Goal: Task Accomplishment & Management: Manage account settings

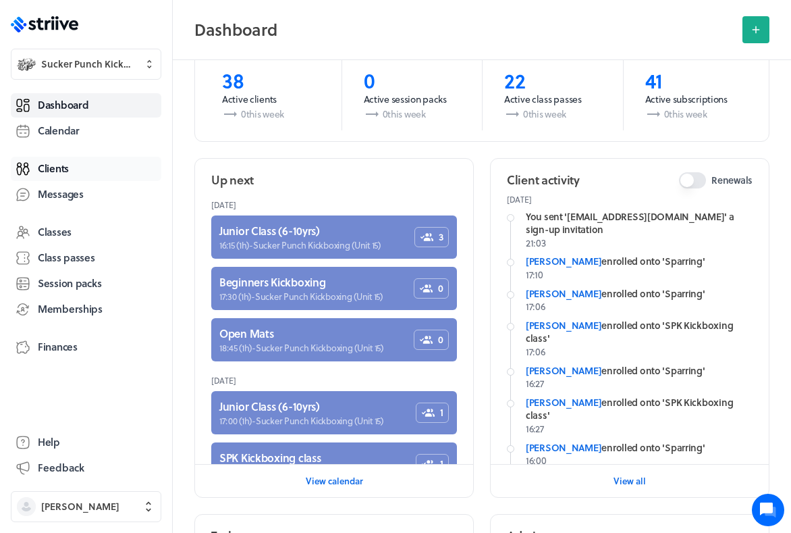
click at [66, 172] on span "Clients" at bounding box center [53, 168] width 31 height 14
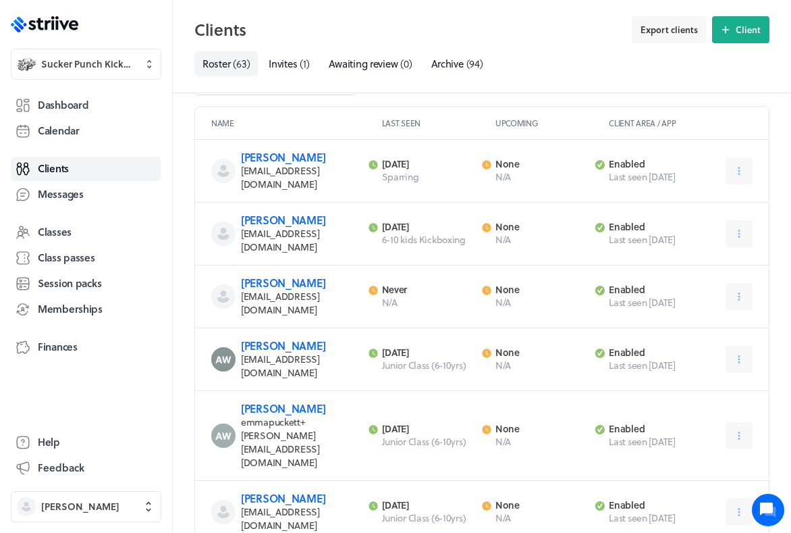
scroll to position [58, 0]
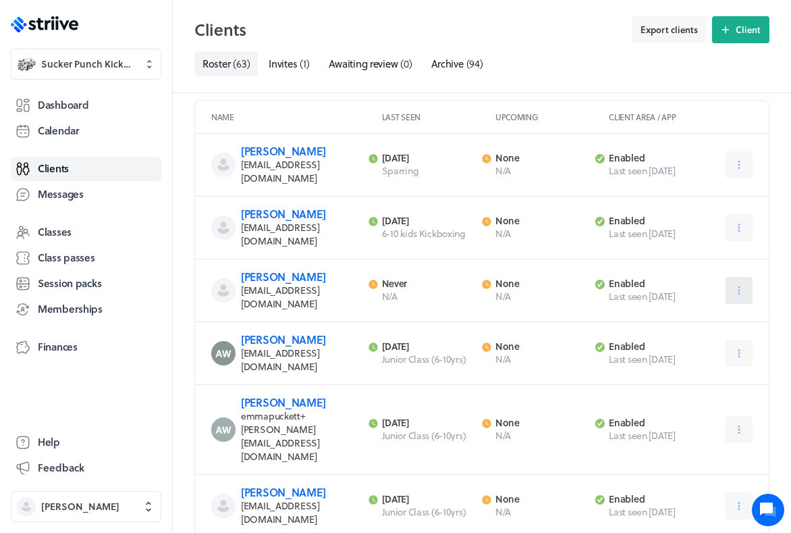
click at [745, 277] on button at bounding box center [739, 290] width 27 height 27
click at [680, 385] on button "Archive" at bounding box center [703, 397] width 90 height 24
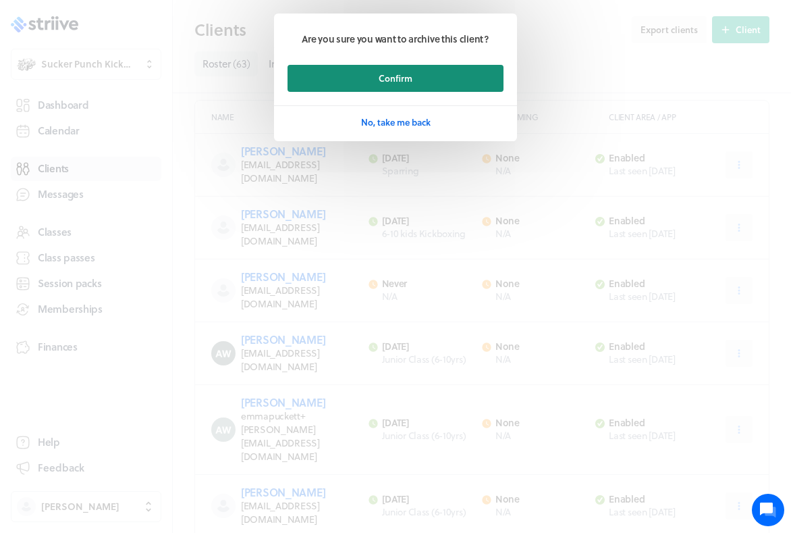
click at [480, 82] on button "Confirm" at bounding box center [396, 78] width 216 height 27
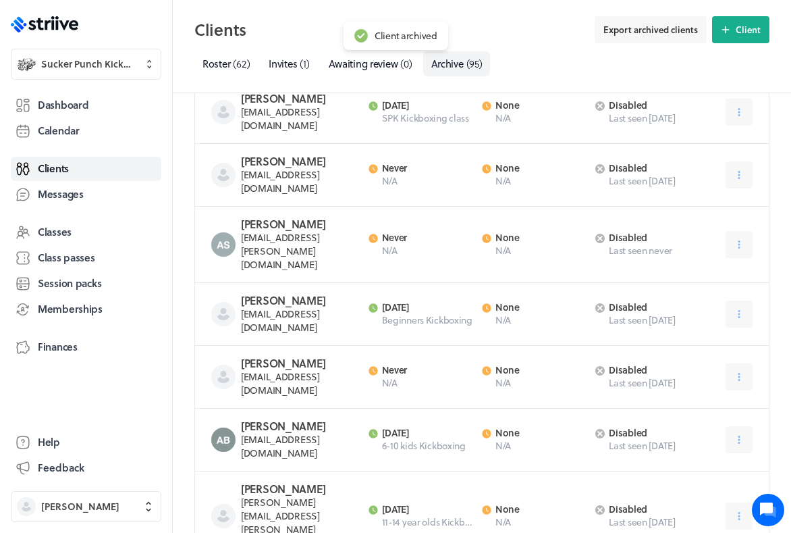
scroll to position [111, 0]
click at [601, 302] on icon at bounding box center [599, 306] width 9 height 9
click at [647, 300] on p "Client area disabled" at bounding box center [655, 306] width 92 height 12
click at [284, 293] on h3 "[PERSON_NAME]" at bounding box center [300, 300] width 119 height 14
click at [281, 306] on span "[EMAIL_ADDRESS][DOMAIN_NAME]" at bounding box center [280, 320] width 79 height 28
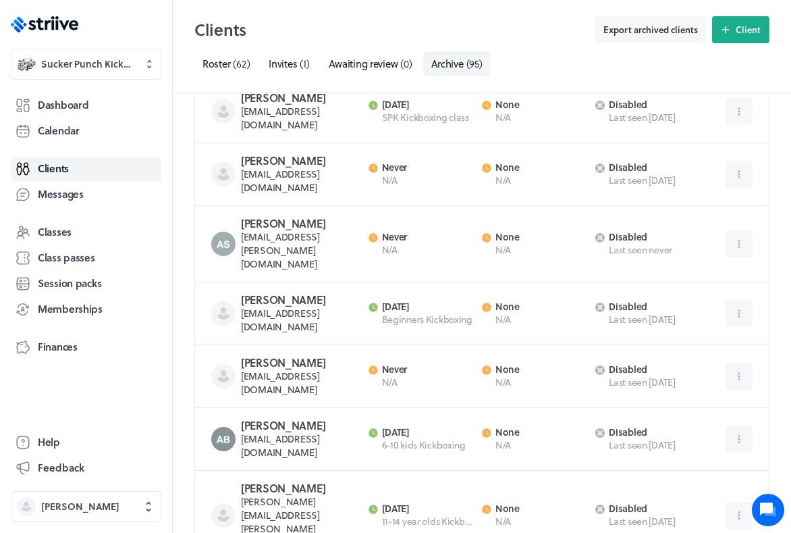
click at [268, 293] on h3 "[PERSON_NAME]" at bounding box center [300, 300] width 119 height 14
click at [230, 60] on span "Roster" at bounding box center [217, 63] width 28 height 15
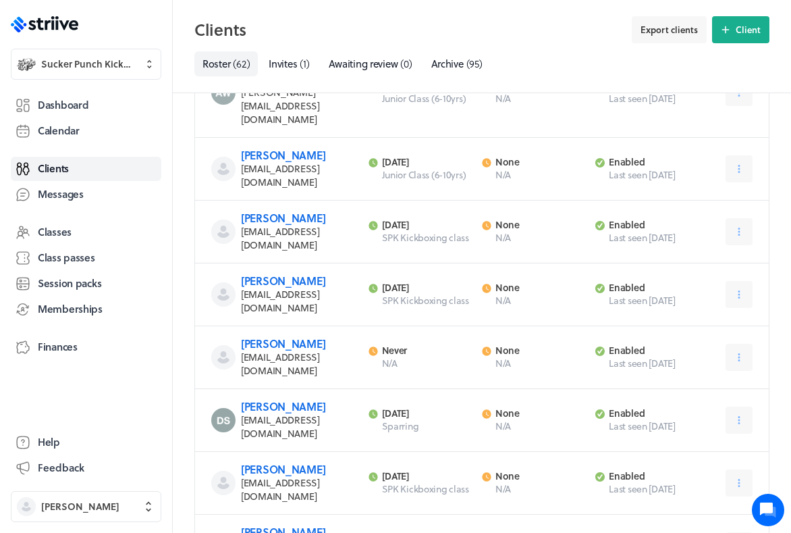
scroll to position [346, 0]
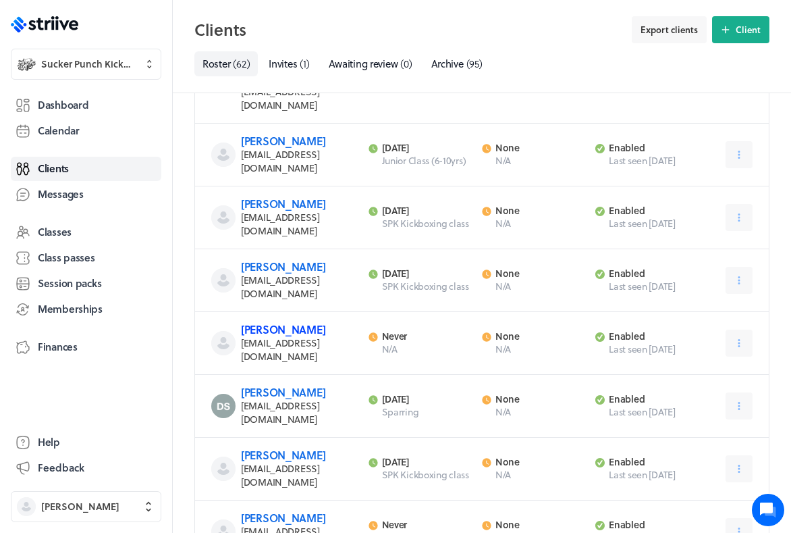
click at [303, 321] on link "[PERSON_NAME]" at bounding box center [283, 329] width 84 height 16
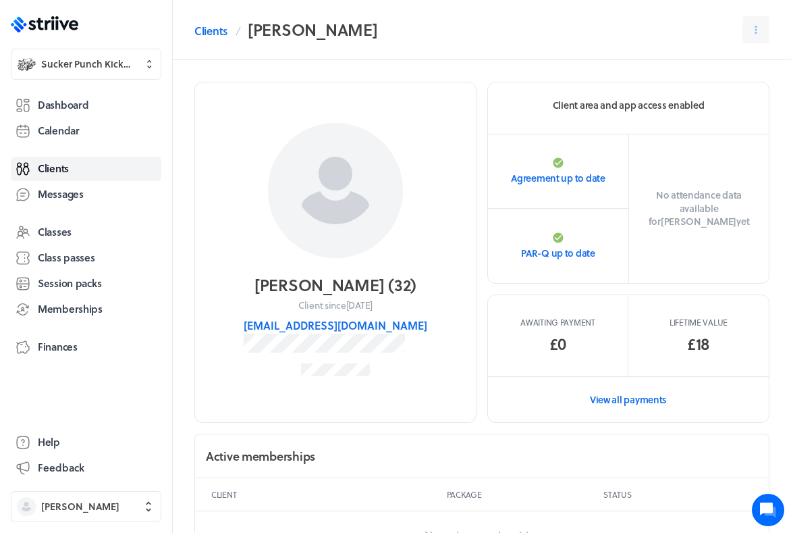
scroll to position [346, 0]
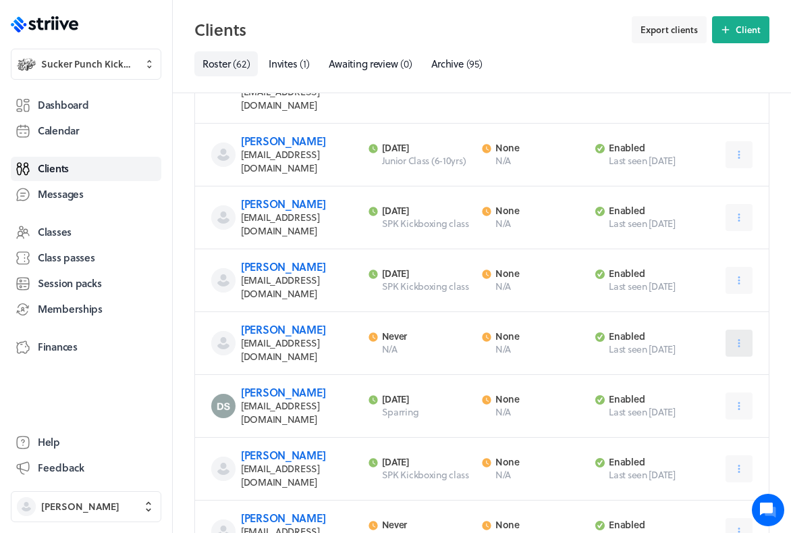
click at [741, 337] on icon at bounding box center [739, 343] width 12 height 12
click at [701, 443] on span "Archive" at bounding box center [696, 449] width 31 height 12
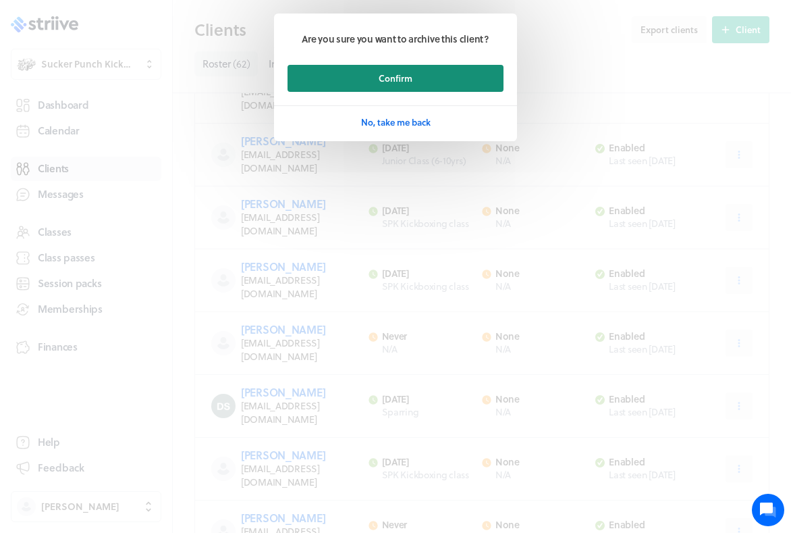
click at [475, 81] on button "Confirm" at bounding box center [396, 78] width 216 height 27
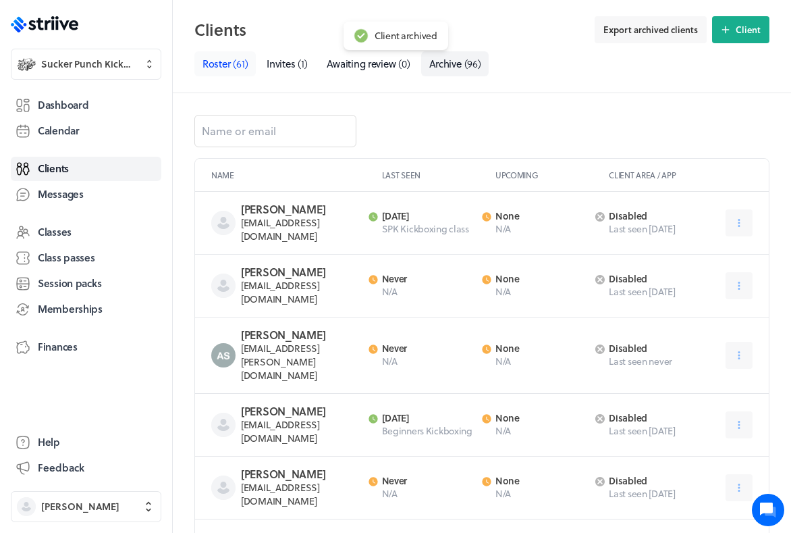
click at [224, 63] on span "Roster" at bounding box center [217, 63] width 28 height 15
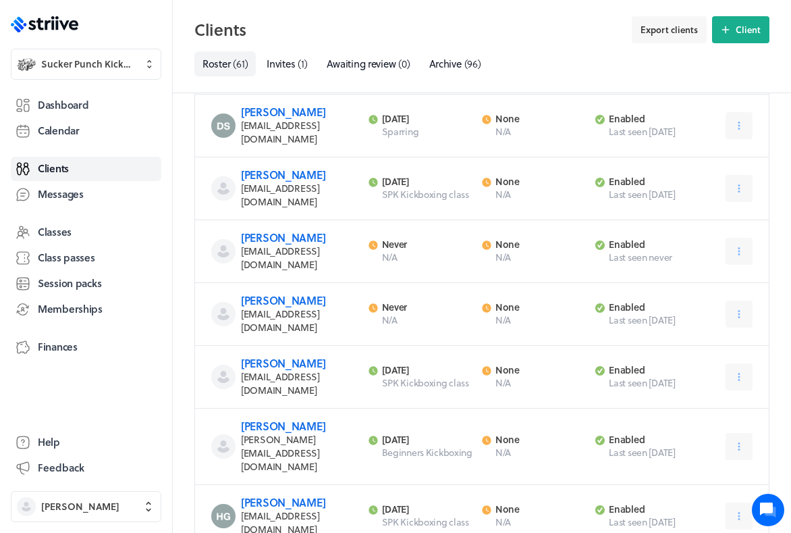
scroll to position [570, 0]
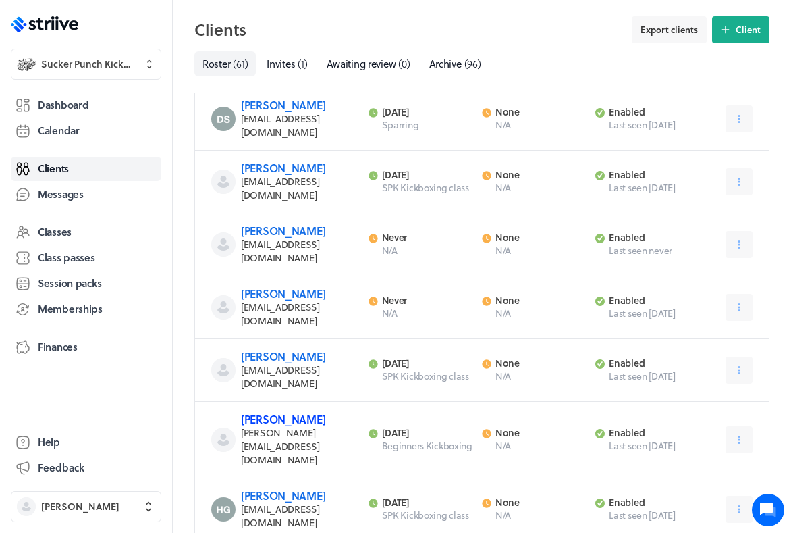
click at [284, 411] on link "[PERSON_NAME]" at bounding box center [283, 419] width 84 height 16
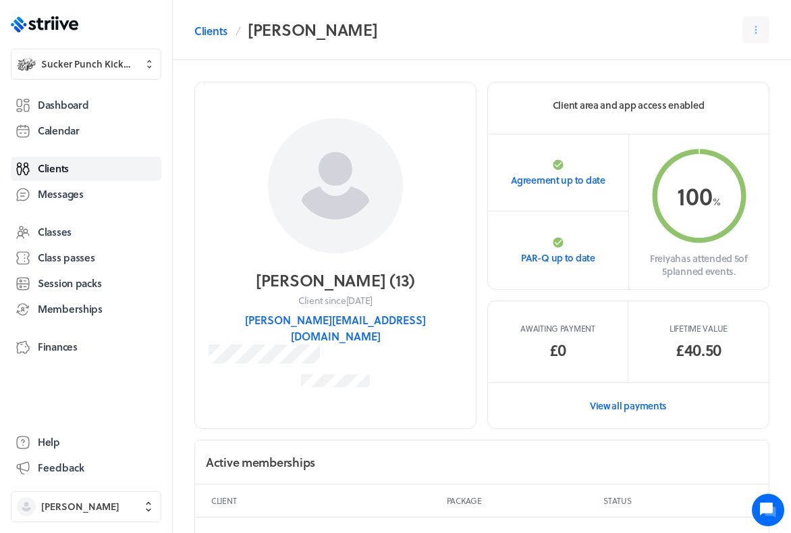
click at [218, 22] on ol "Clients [PERSON_NAME]" at bounding box center [285, 29] width 183 height 27
click at [213, 30] on link "Clients" at bounding box center [210, 31] width 33 height 16
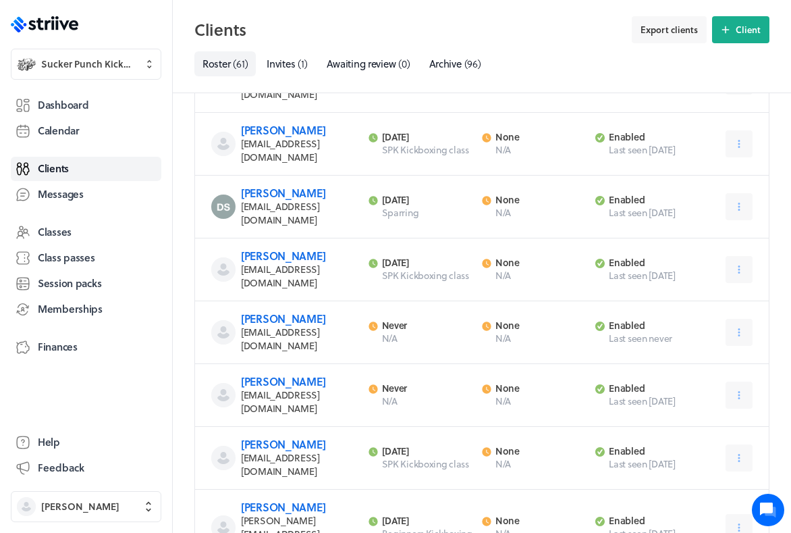
scroll to position [487, 0]
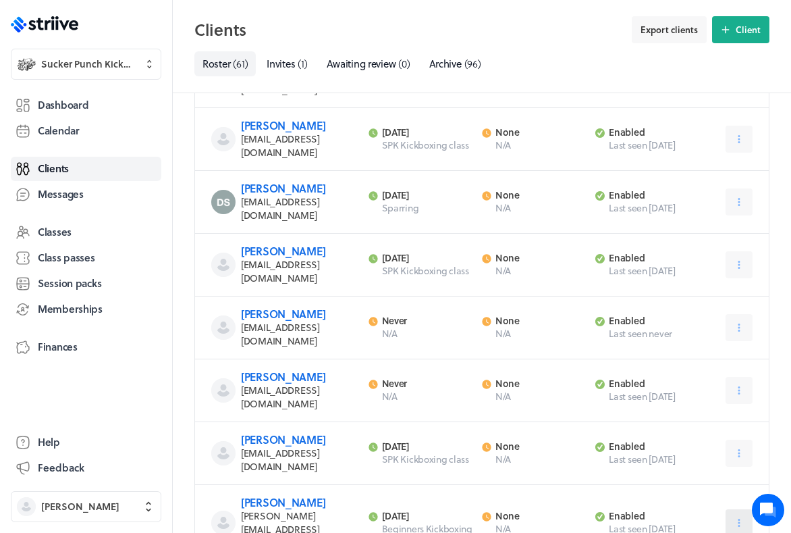
click at [735, 516] on icon at bounding box center [739, 522] width 12 height 12
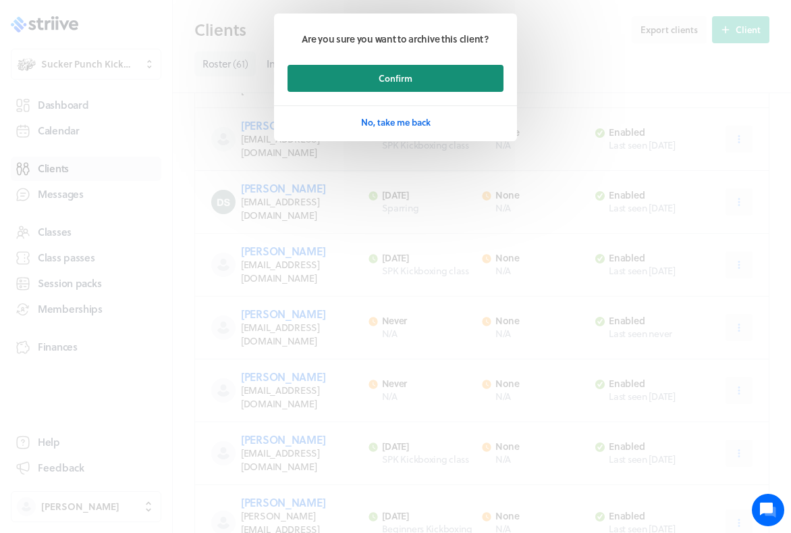
click at [412, 78] on button "Confirm" at bounding box center [396, 78] width 216 height 27
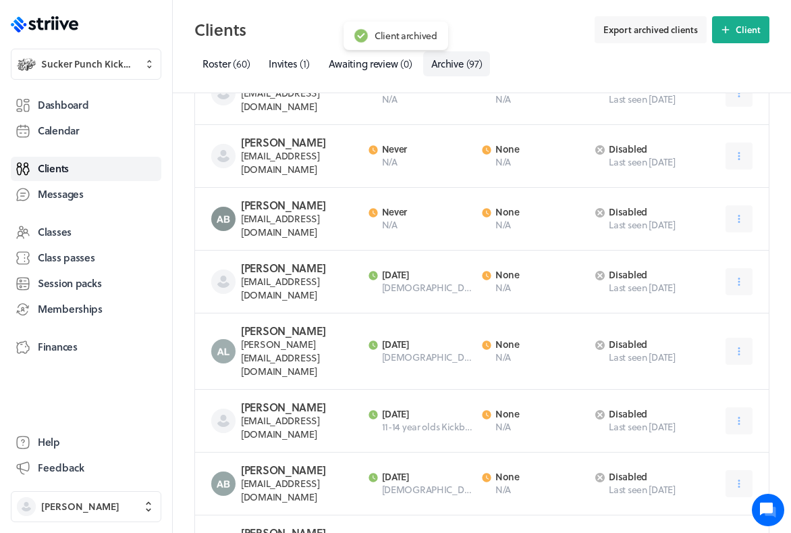
scroll to position [624, 0]
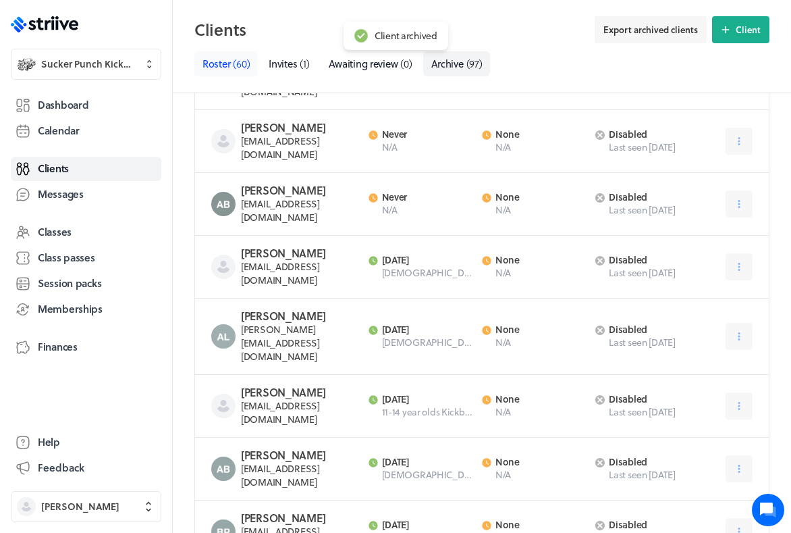
click at [237, 67] on span "( 60 )" at bounding box center [241, 63] width 17 height 15
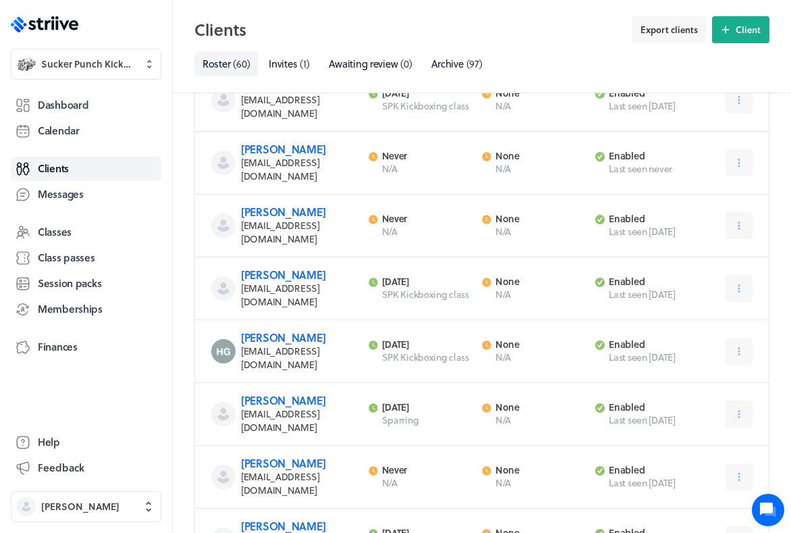
scroll to position [657, 0]
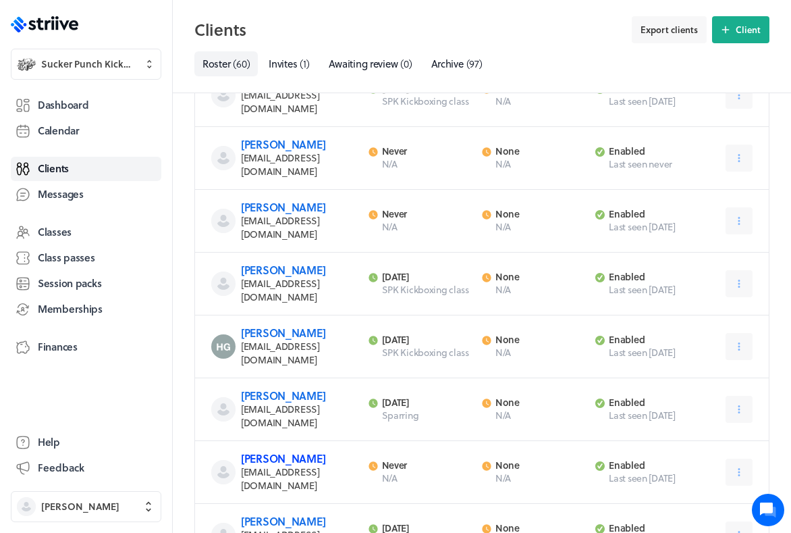
click at [257, 450] on link "[PERSON_NAME]" at bounding box center [283, 458] width 84 height 16
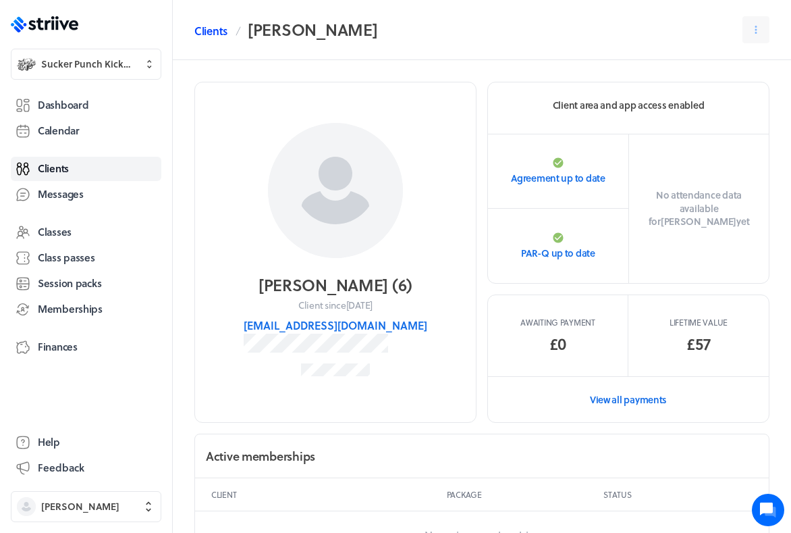
click at [208, 31] on link "Clients" at bounding box center [210, 31] width 33 height 16
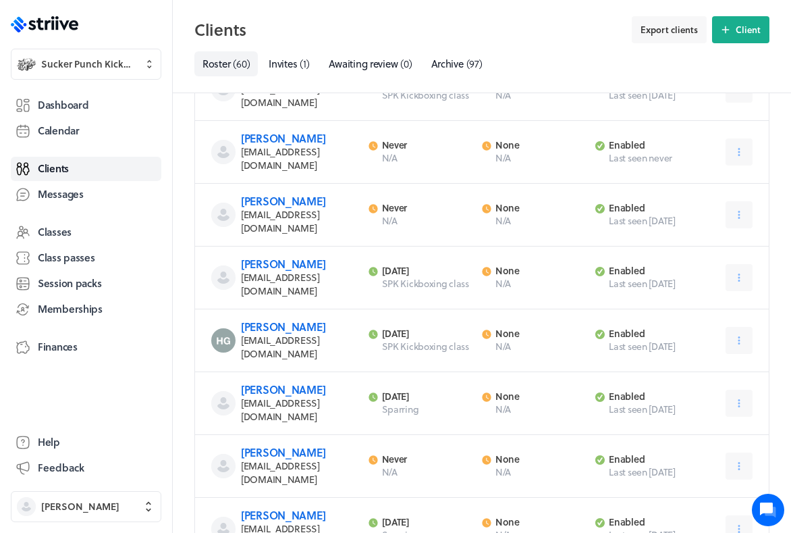
scroll to position [664, 0]
click at [742, 459] on icon at bounding box center [739, 465] width 12 height 12
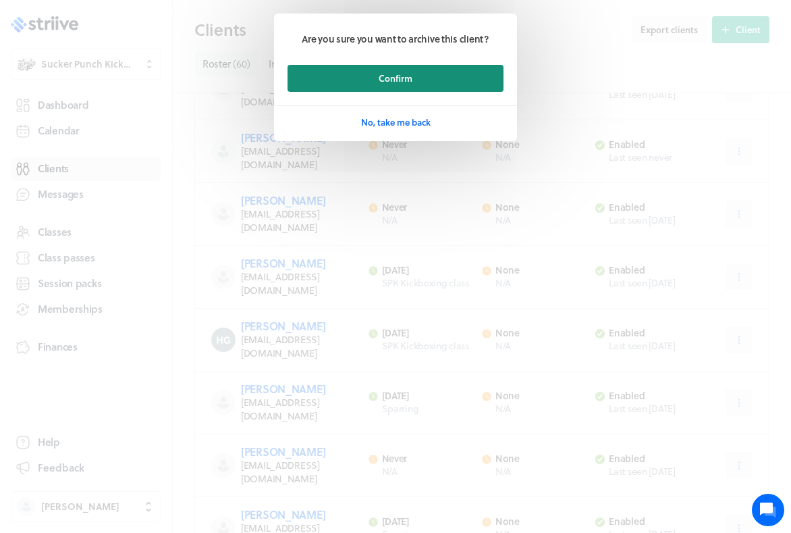
click at [369, 78] on button "Confirm" at bounding box center [396, 78] width 216 height 27
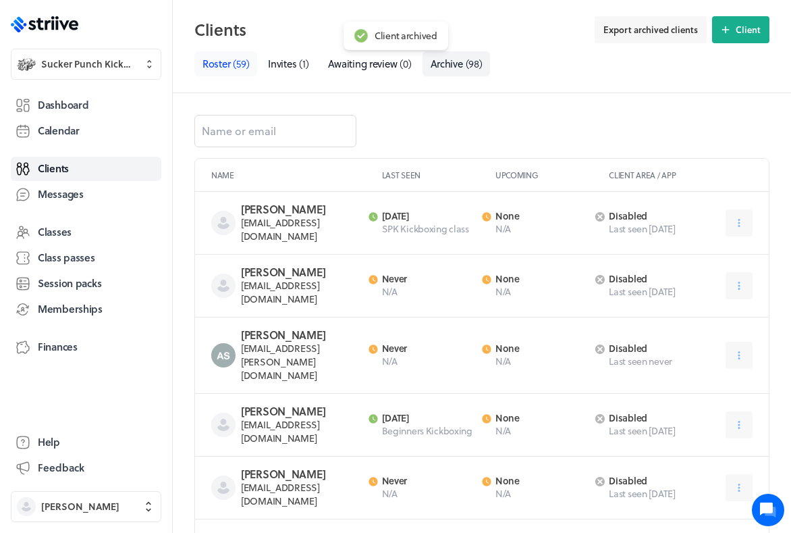
click at [213, 70] on link "Roster ( 59 )" at bounding box center [225, 63] width 63 height 25
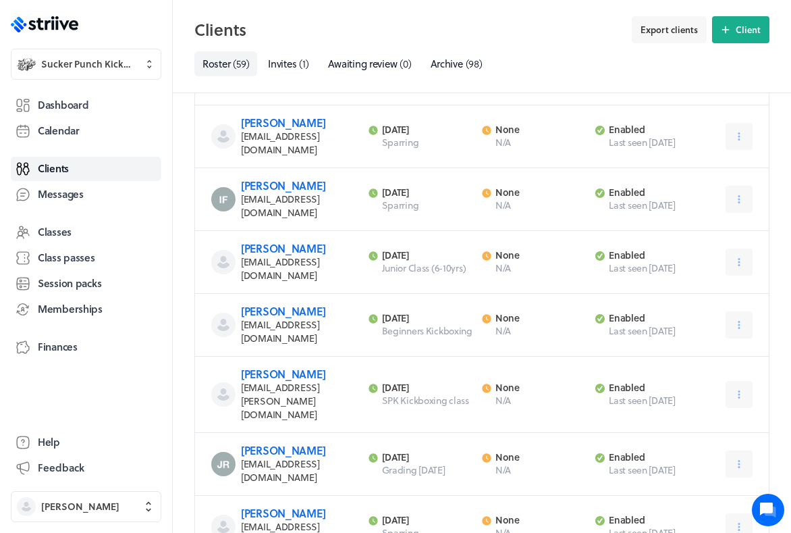
scroll to position [990, 0]
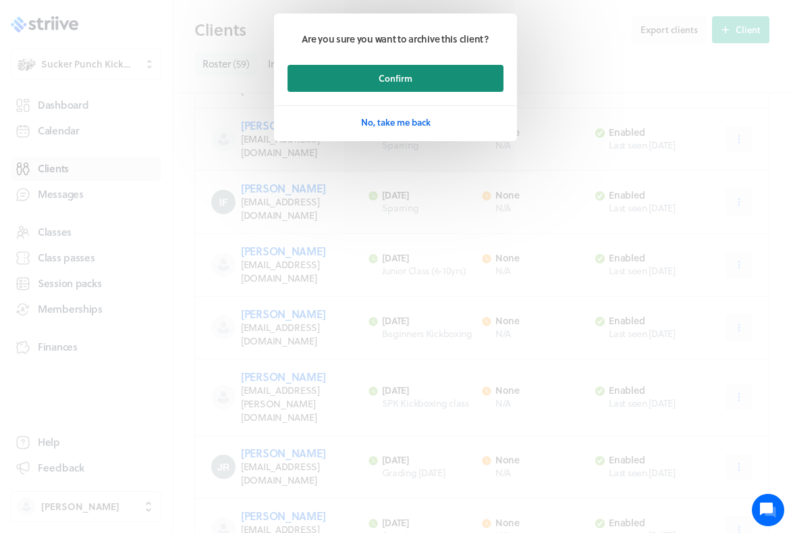
click at [409, 79] on span "Confirm" at bounding box center [396, 78] width 34 height 12
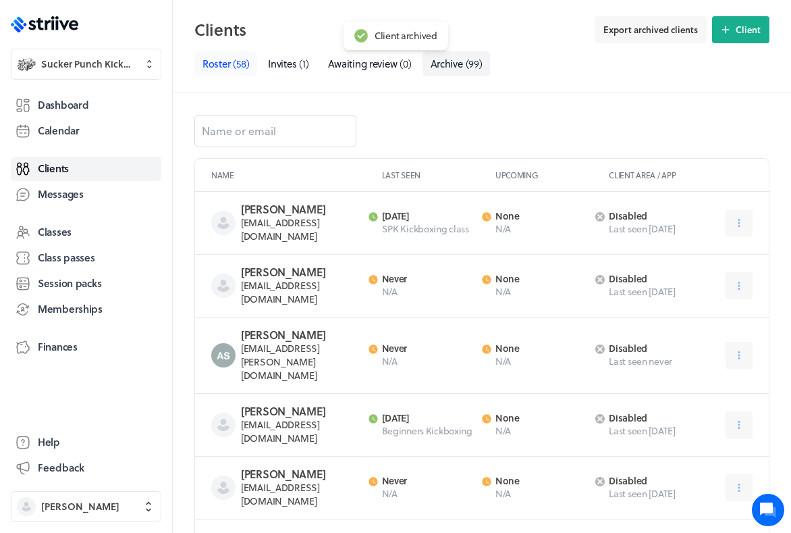
click at [234, 59] on span "( 58 )" at bounding box center [241, 63] width 16 height 15
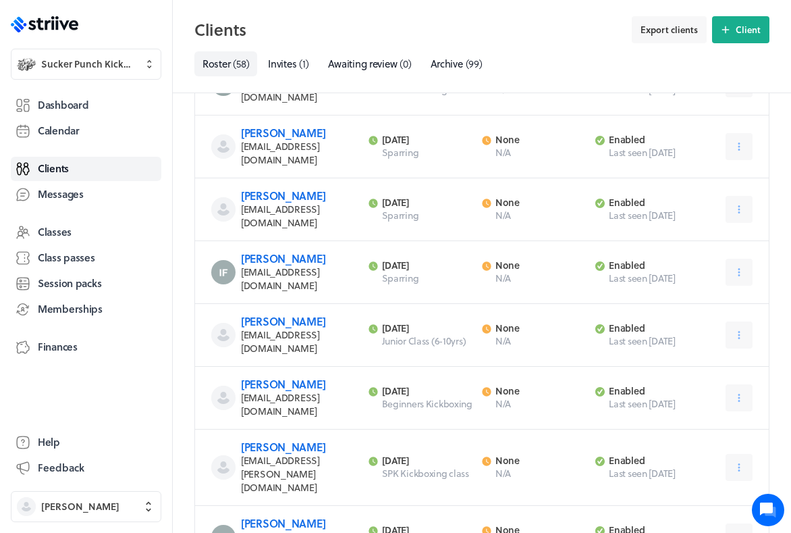
scroll to position [895, 0]
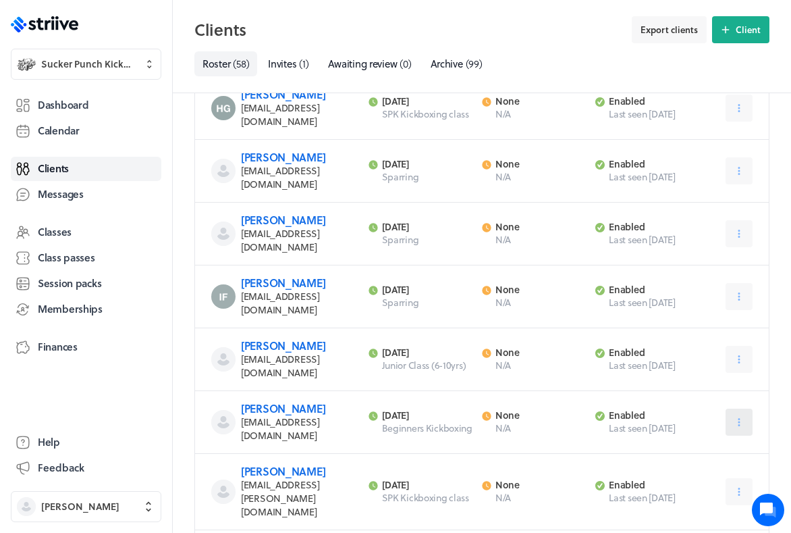
click at [738, 418] on icon at bounding box center [739, 422] width 2 height 8
click at [678, 516] on button "Archive" at bounding box center [703, 528] width 90 height 24
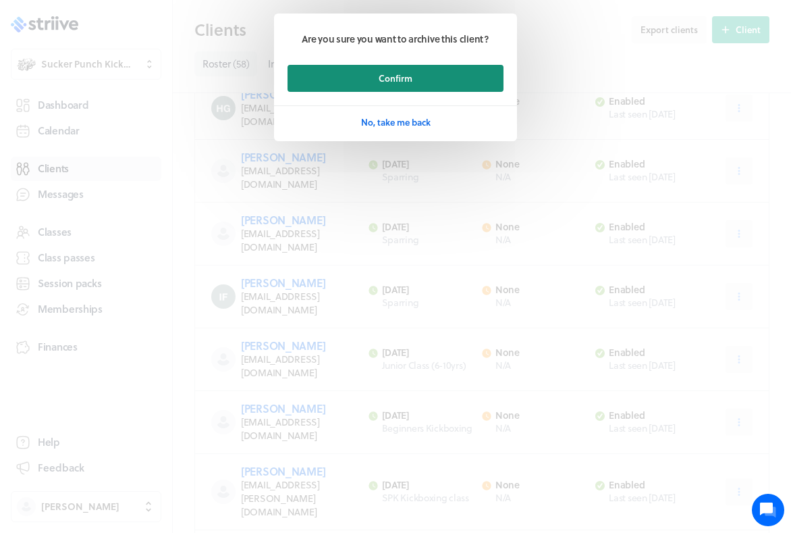
click at [452, 84] on button "Confirm" at bounding box center [396, 78] width 216 height 27
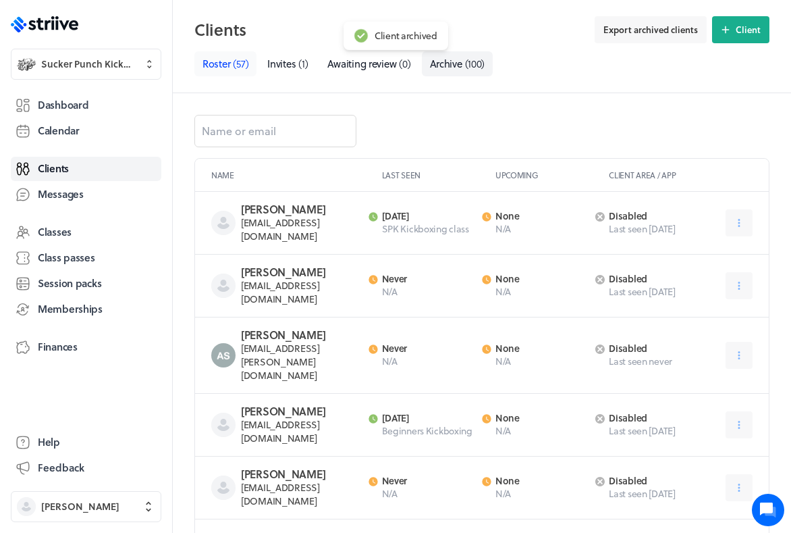
click at [235, 70] on span "( 57 )" at bounding box center [241, 63] width 16 height 15
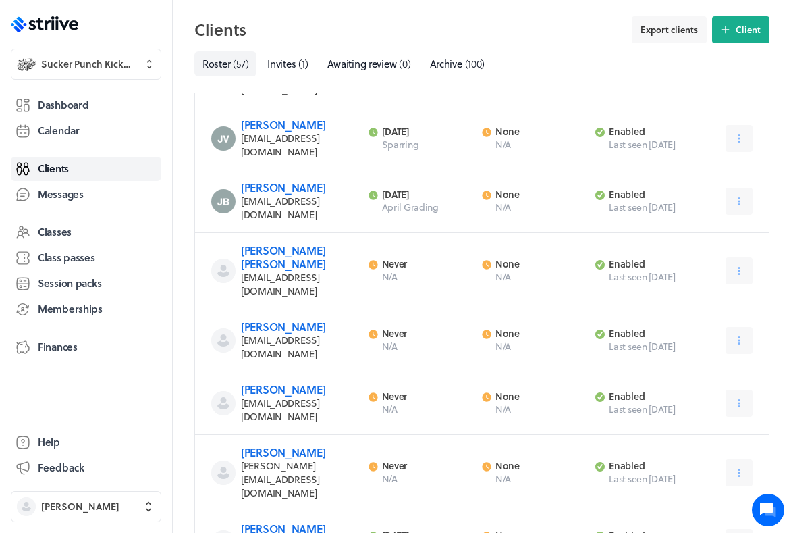
scroll to position [1380, 0]
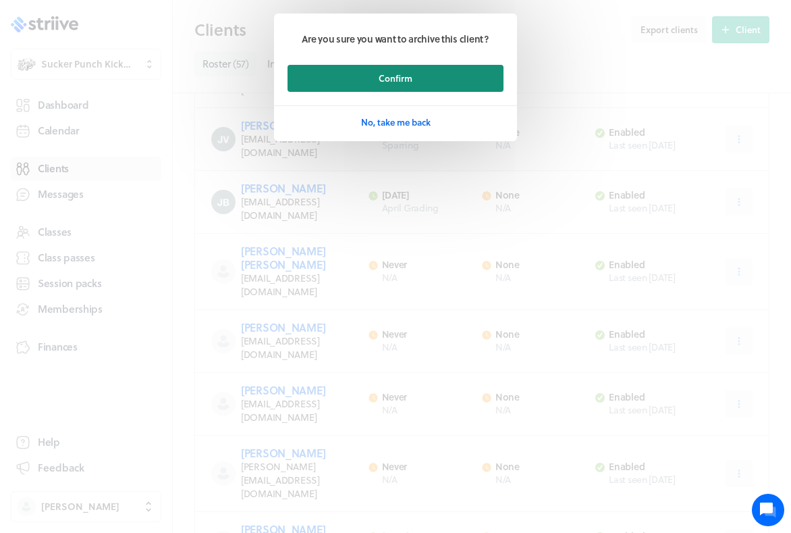
click at [463, 69] on button "Confirm" at bounding box center [396, 78] width 216 height 27
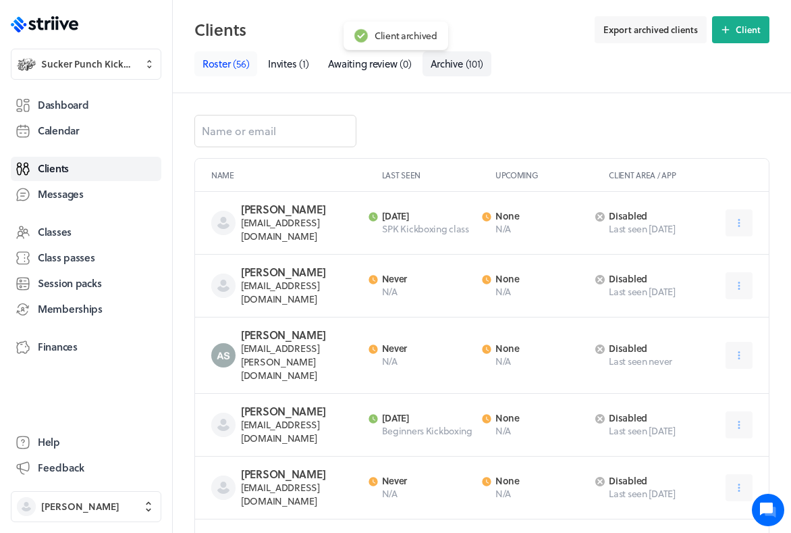
click at [215, 58] on span "Roster" at bounding box center [217, 63] width 28 height 15
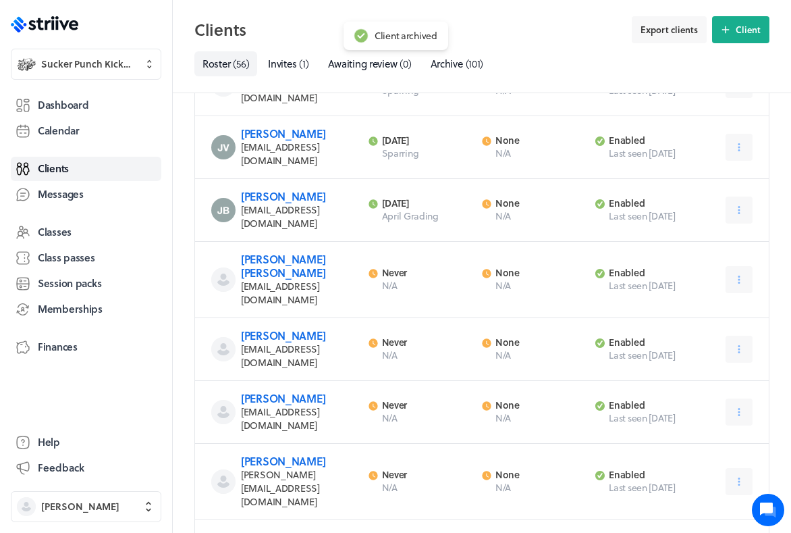
scroll to position [1371, 0]
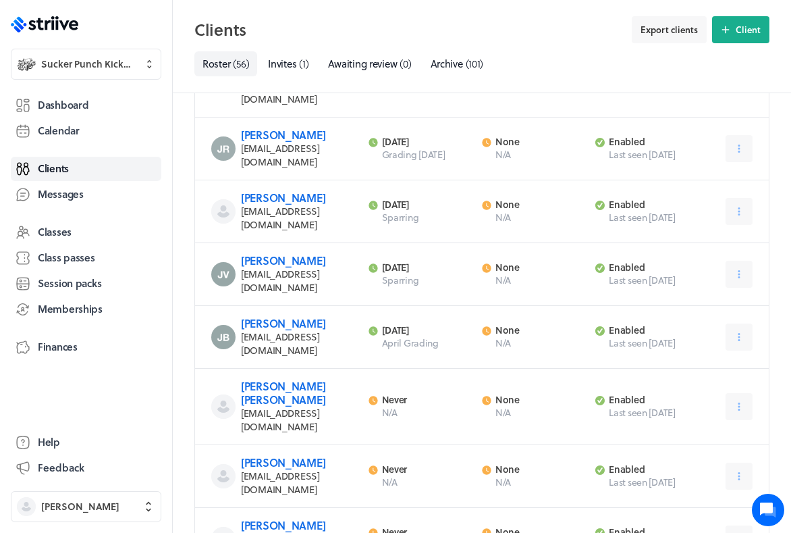
scroll to position [1242, 0]
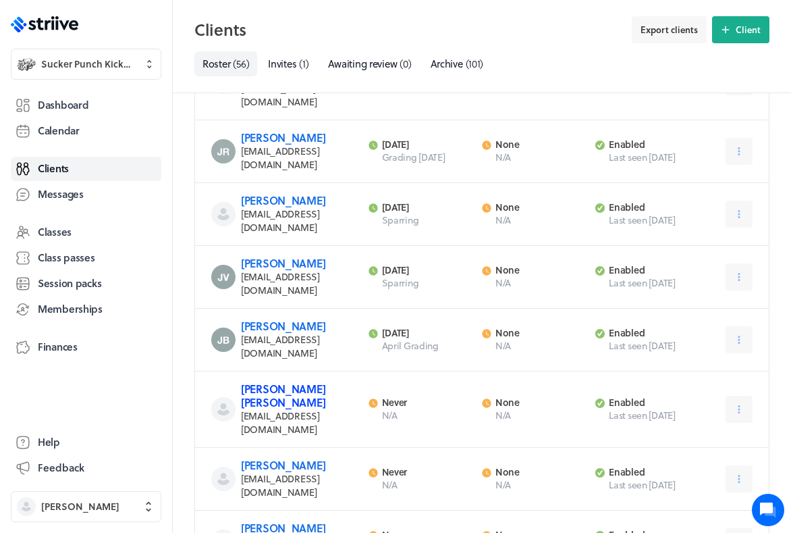
click at [285, 381] on link "[PERSON_NAME] [PERSON_NAME]" at bounding box center [283, 395] width 84 height 29
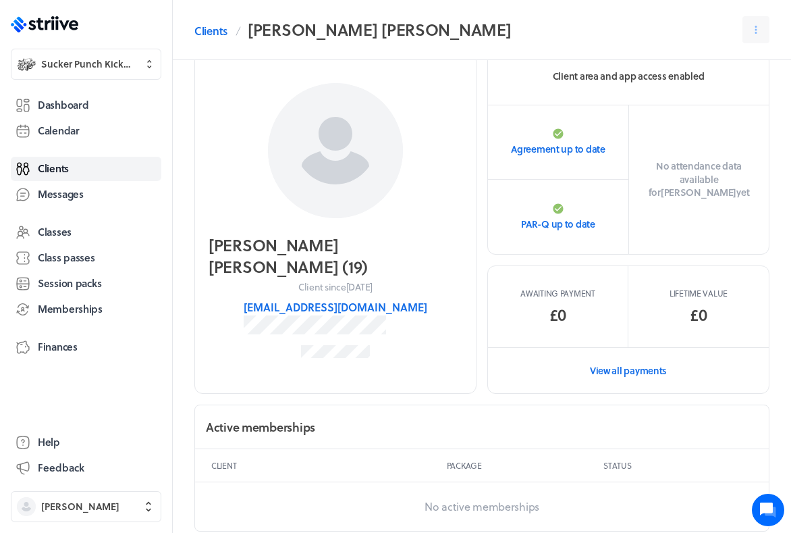
scroll to position [31, 0]
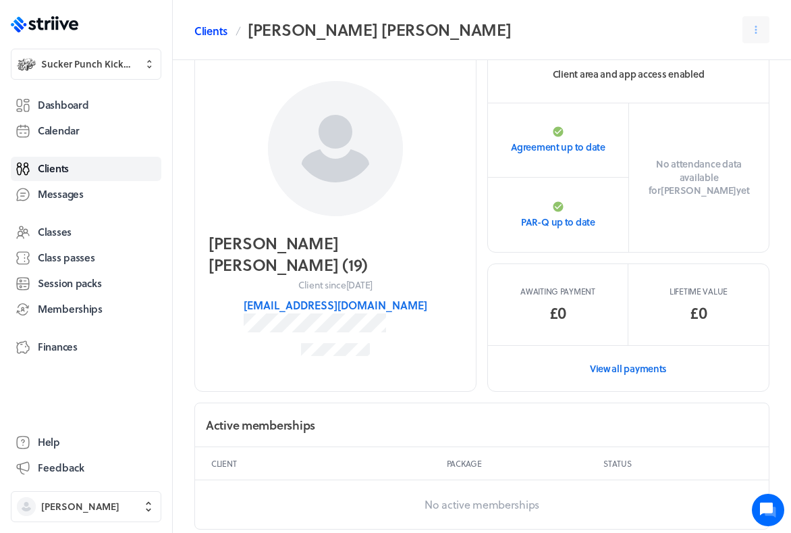
click at [207, 32] on link "Clients" at bounding box center [210, 31] width 33 height 16
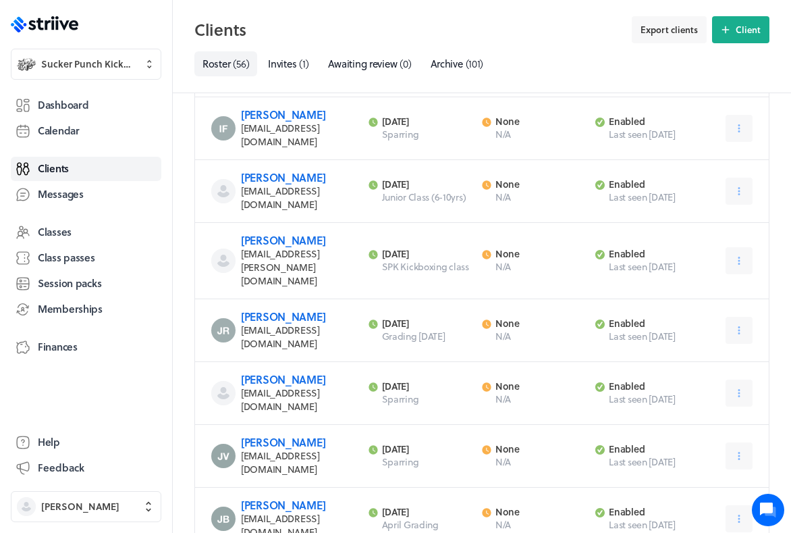
scroll to position [1064, 0]
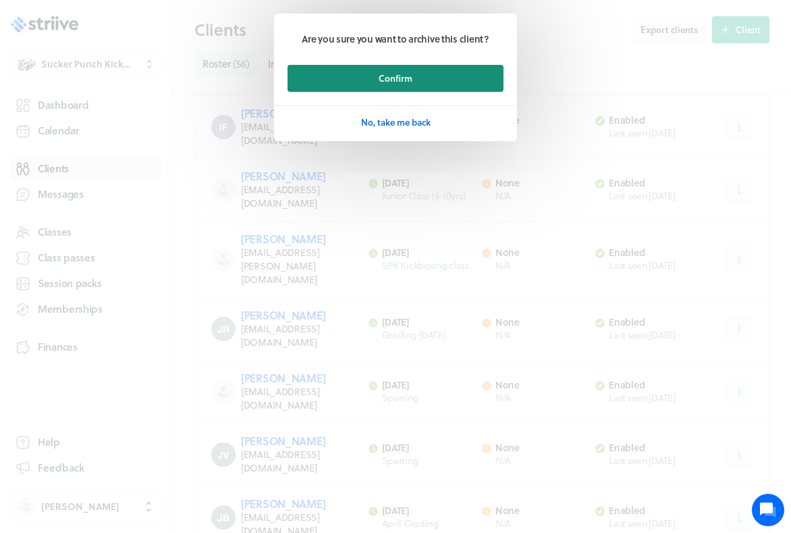
click at [365, 68] on button "Confirm" at bounding box center [396, 78] width 216 height 27
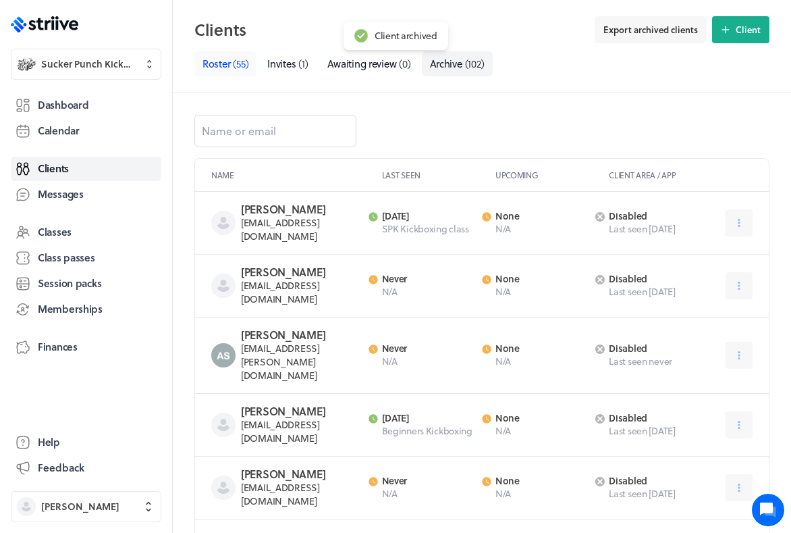
click at [227, 62] on span "Roster" at bounding box center [217, 63] width 28 height 15
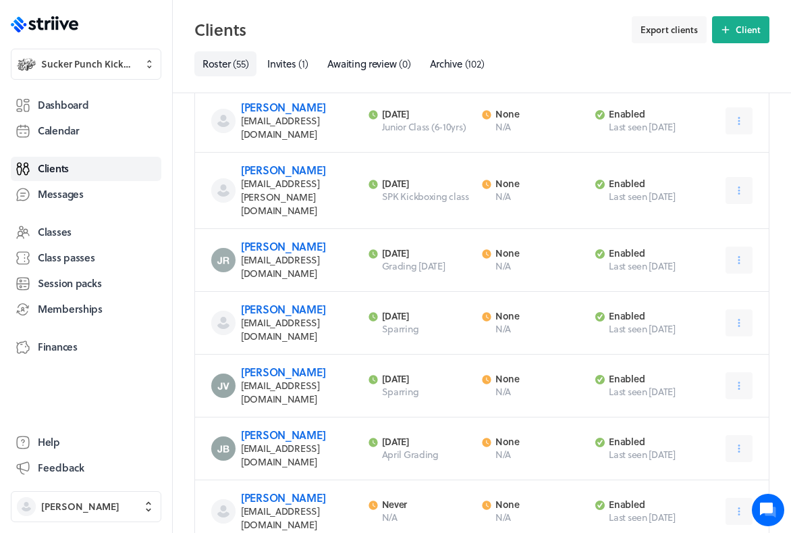
scroll to position [1168, 0]
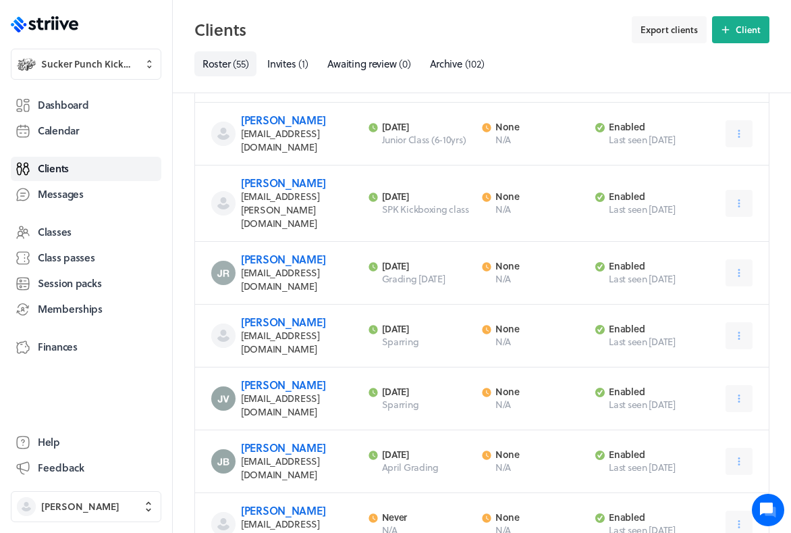
scroll to position [1119, 0]
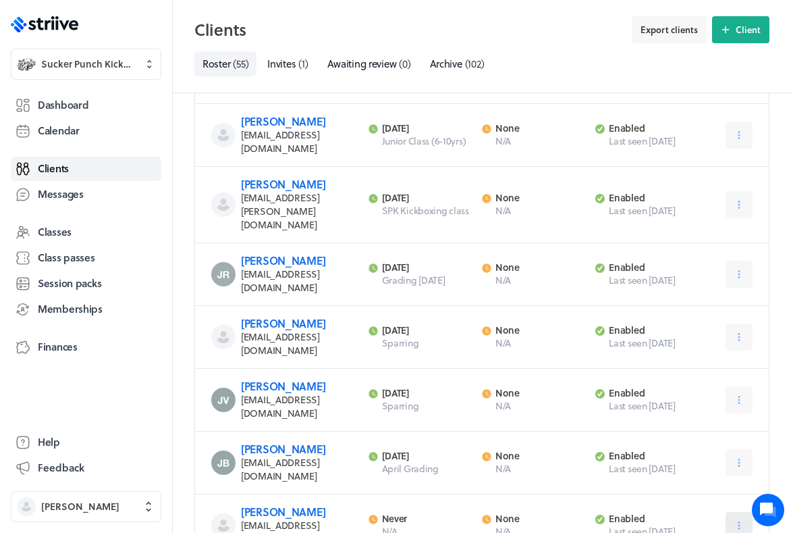
click at [730, 512] on button at bounding box center [739, 525] width 27 height 27
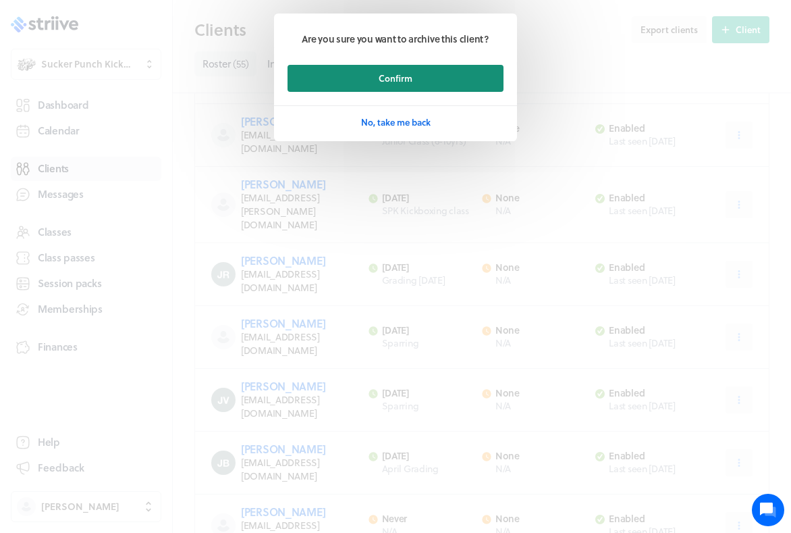
click at [319, 79] on button "Confirm" at bounding box center [396, 78] width 216 height 27
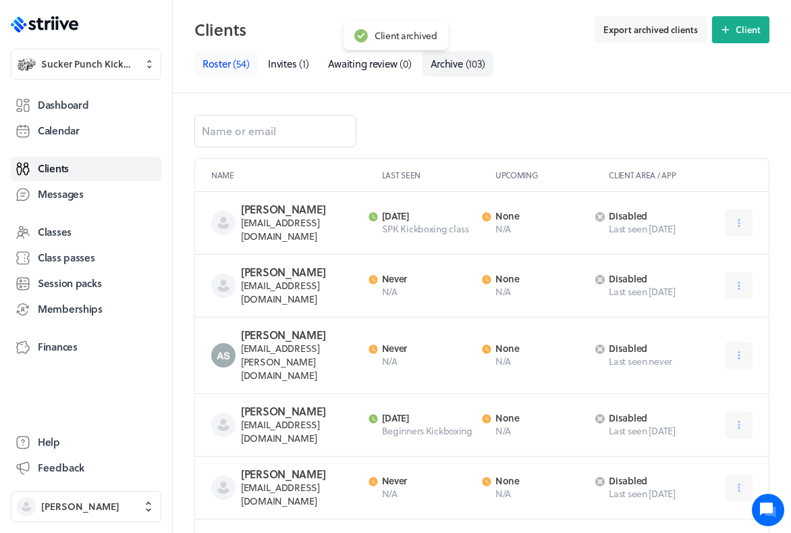
click at [221, 56] on span "Roster" at bounding box center [217, 63] width 28 height 15
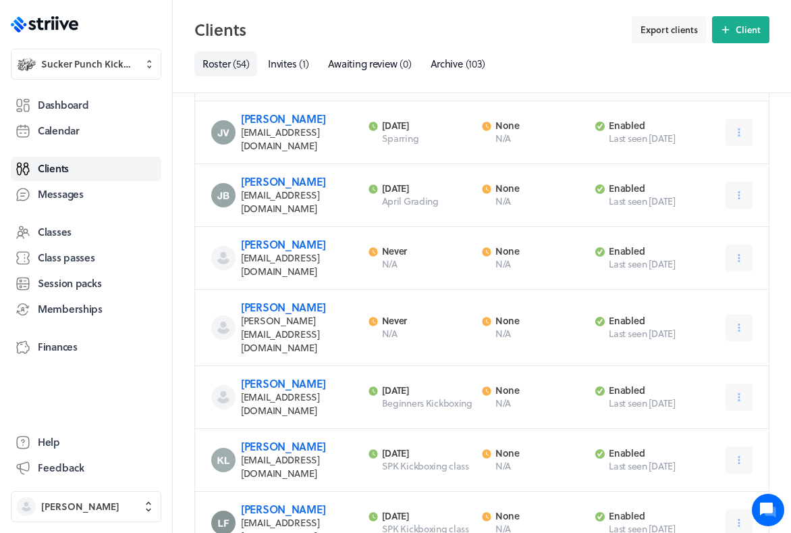
scroll to position [1387, 0]
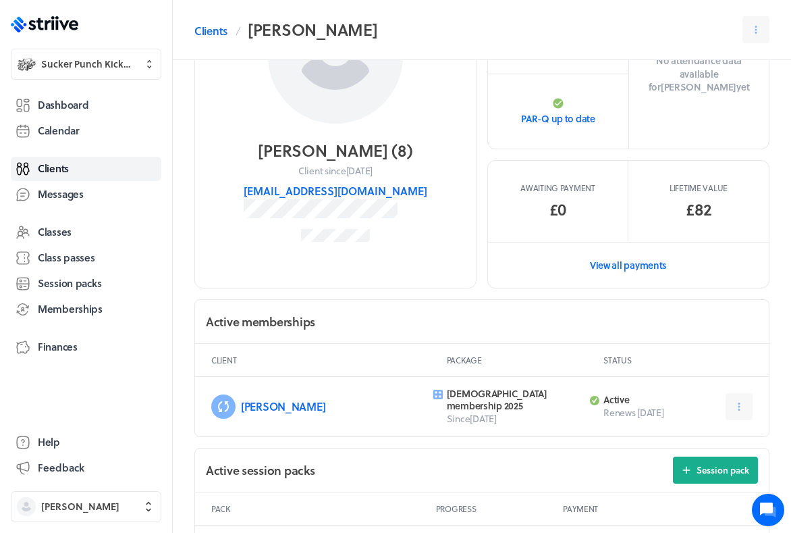
scroll to position [138, 0]
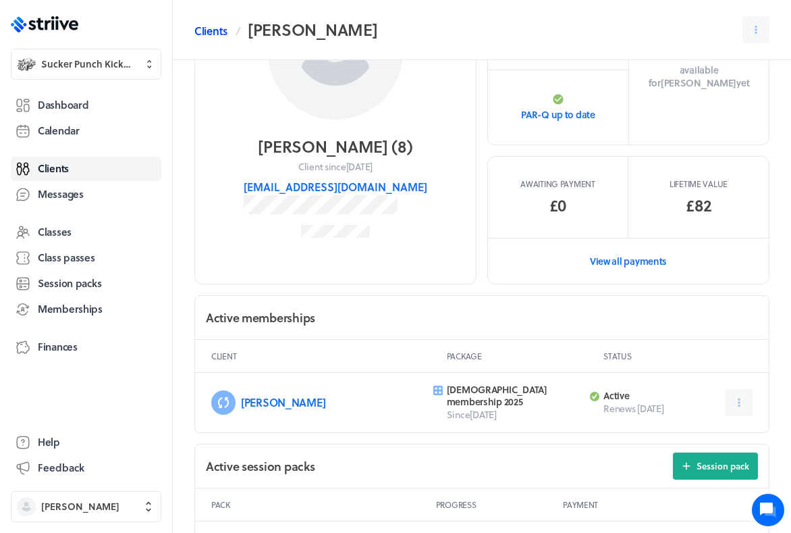
click at [204, 29] on link "Clients" at bounding box center [210, 31] width 33 height 16
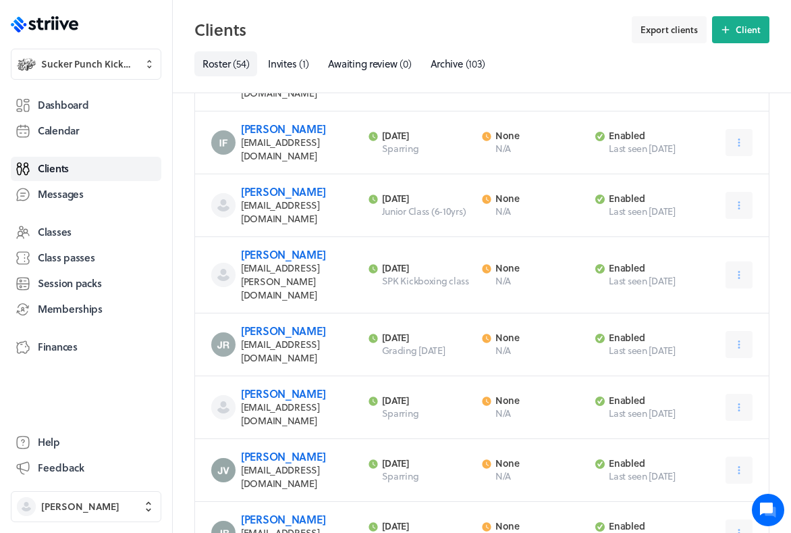
scroll to position [1056, 0]
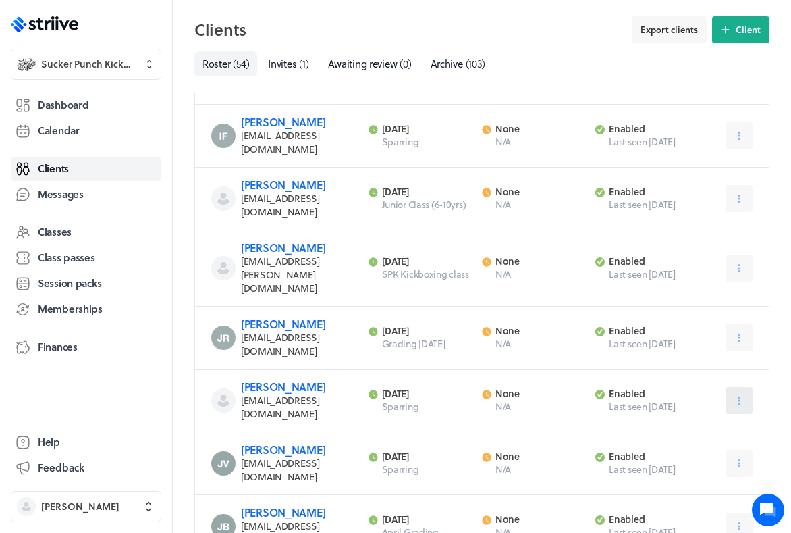
click at [738, 387] on button at bounding box center [739, 400] width 27 height 27
click at [726, 495] on button "Archive" at bounding box center [703, 507] width 90 height 24
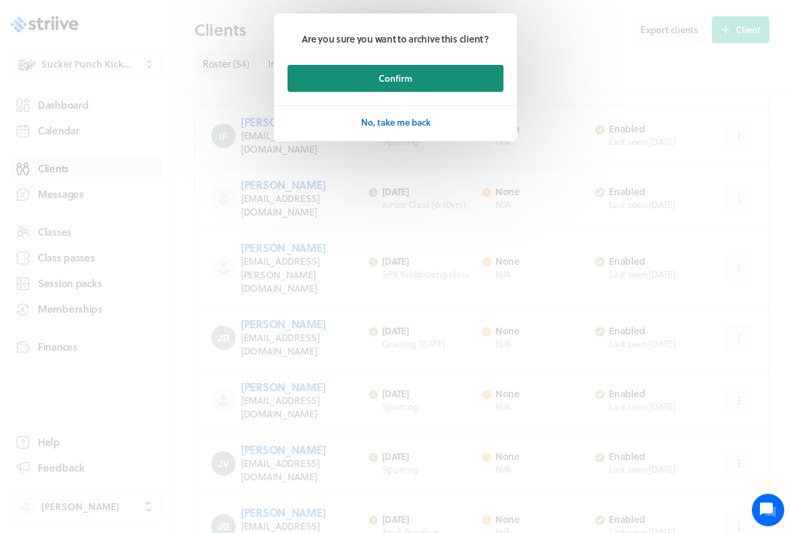
click at [377, 80] on button "Confirm" at bounding box center [396, 78] width 216 height 27
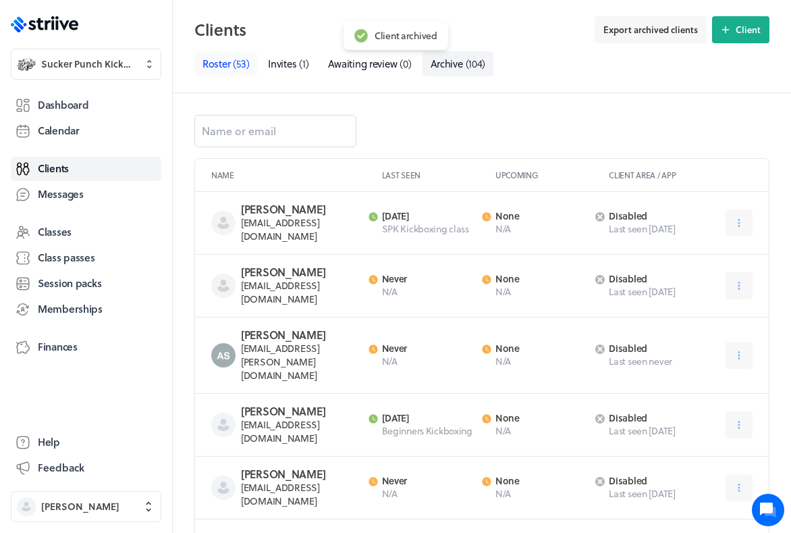
click at [209, 59] on span "Roster" at bounding box center [217, 63] width 28 height 15
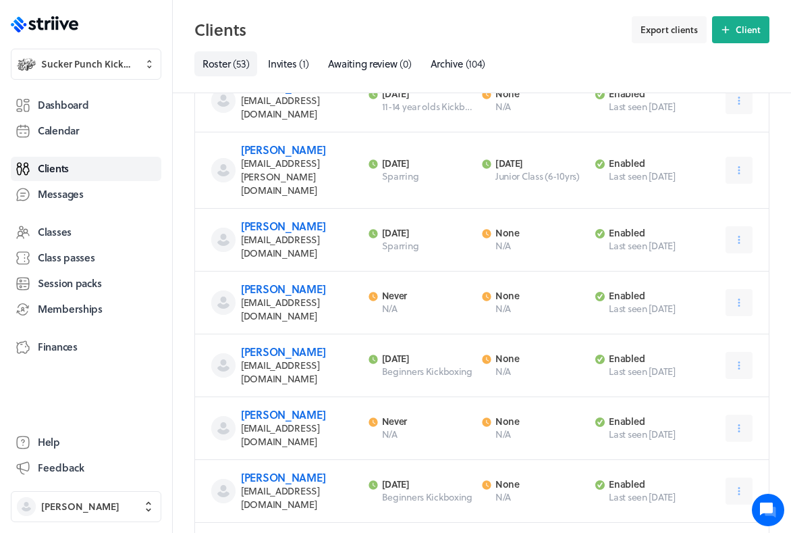
scroll to position [2579, 0]
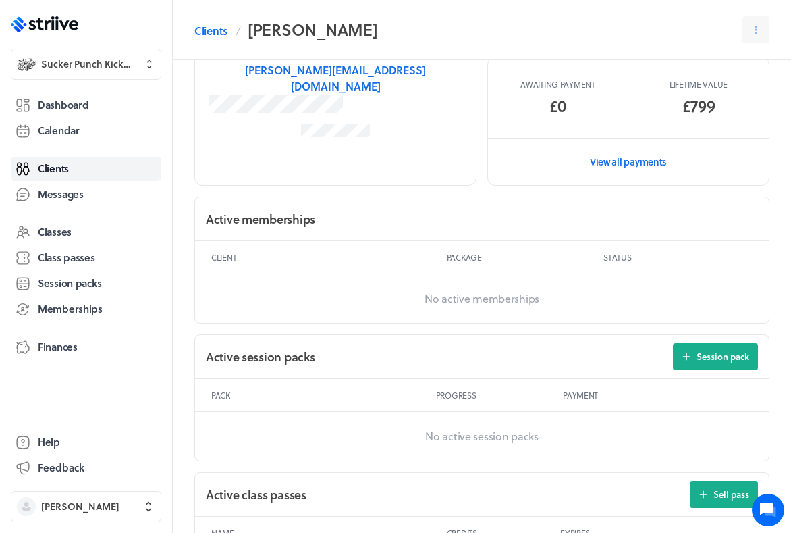
scroll to position [228, 0]
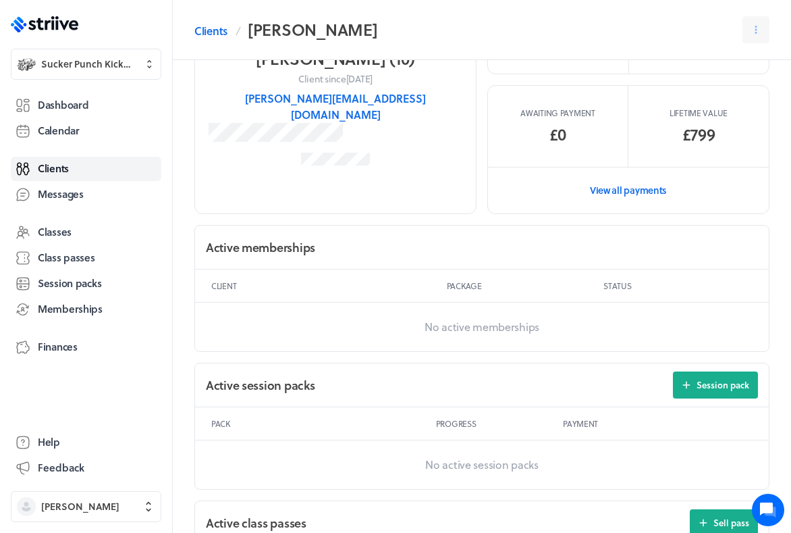
scroll to position [2486, 0]
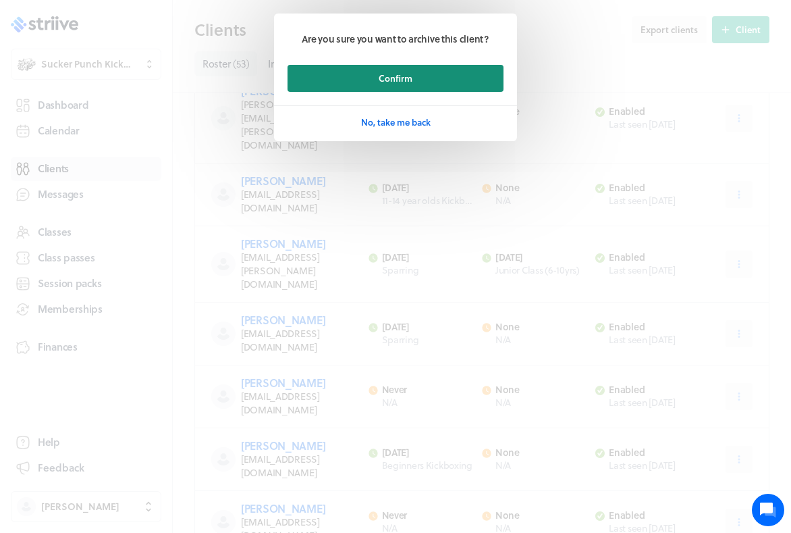
click at [402, 70] on button "Confirm" at bounding box center [396, 78] width 216 height 27
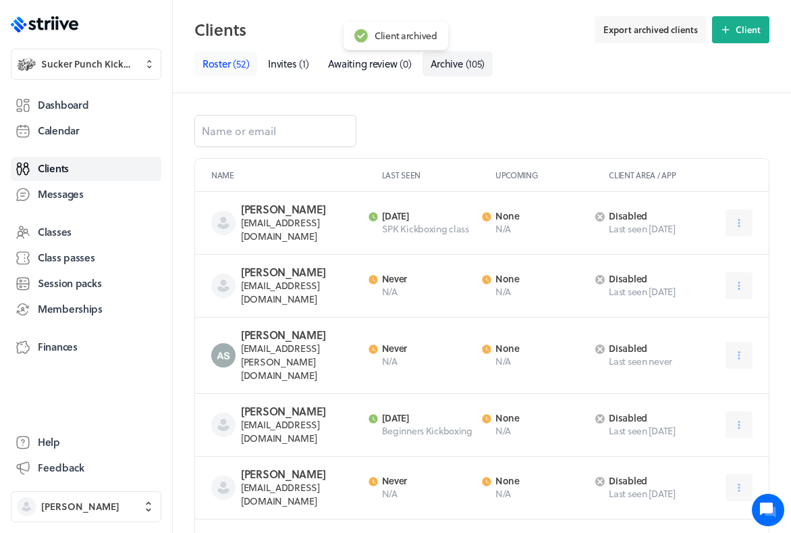
click at [238, 58] on span "( 52 )" at bounding box center [241, 63] width 16 height 15
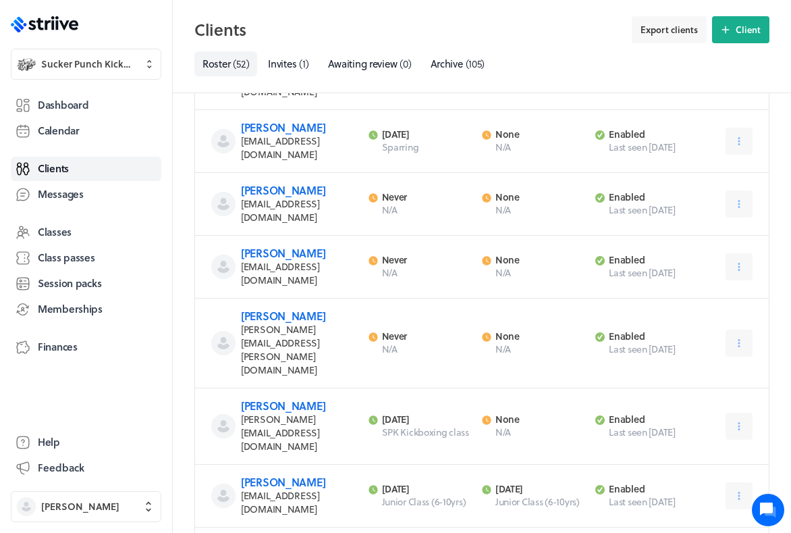
scroll to position [1780, 0]
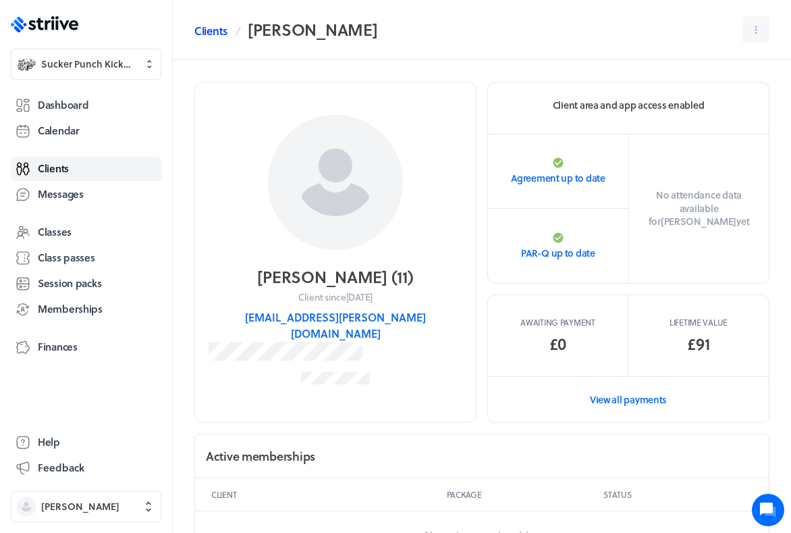
click at [203, 33] on link "Clients" at bounding box center [210, 31] width 33 height 16
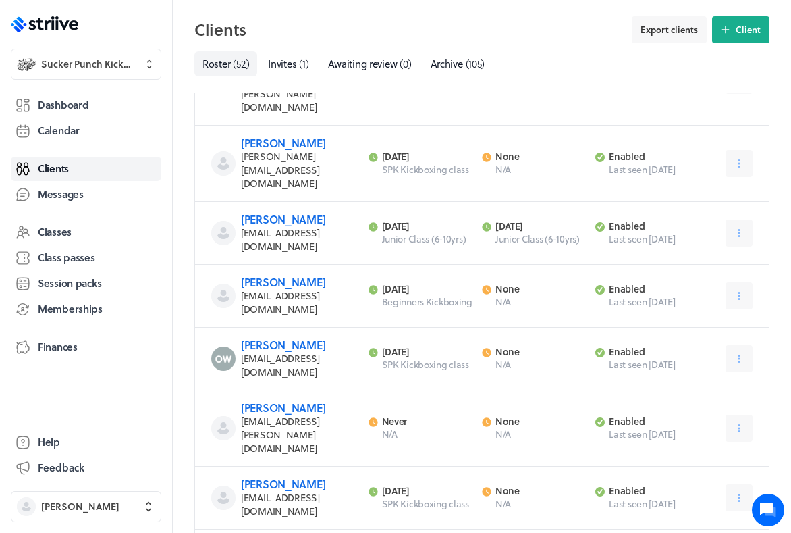
scroll to position [2041, 0]
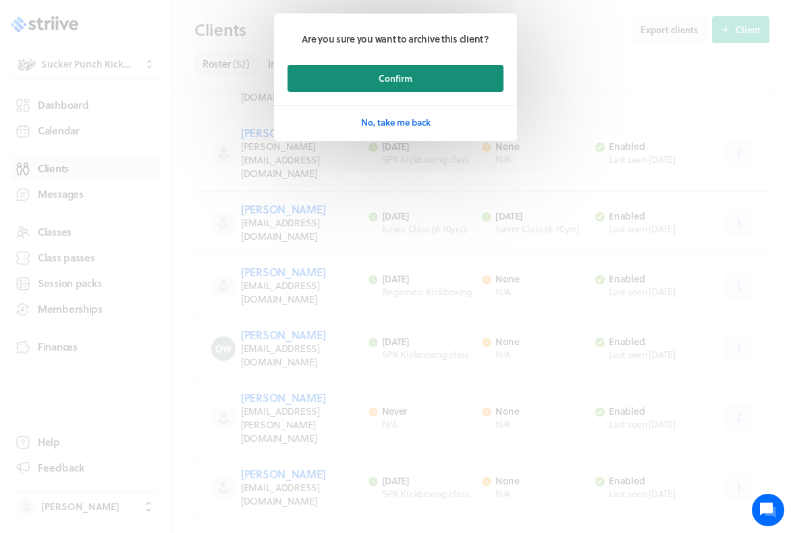
click at [433, 72] on button "Confirm" at bounding box center [396, 78] width 216 height 27
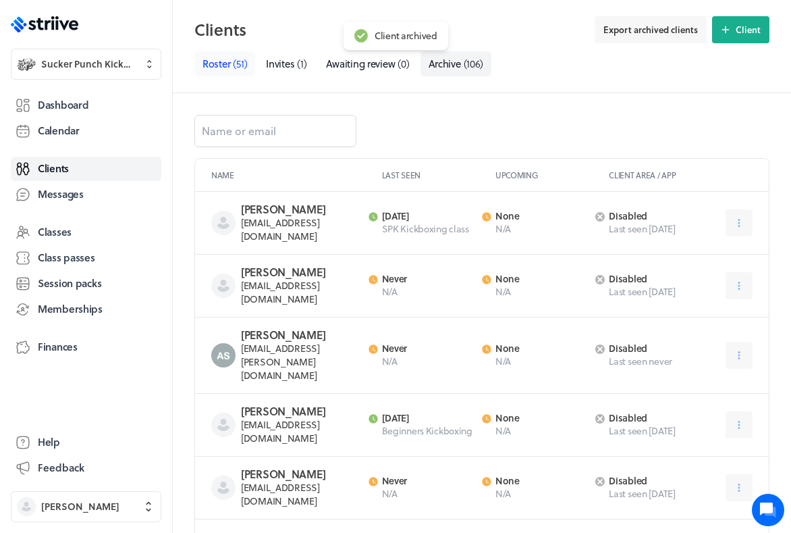
click at [232, 73] on link "Roster ( 51 )" at bounding box center [224, 63] width 61 height 25
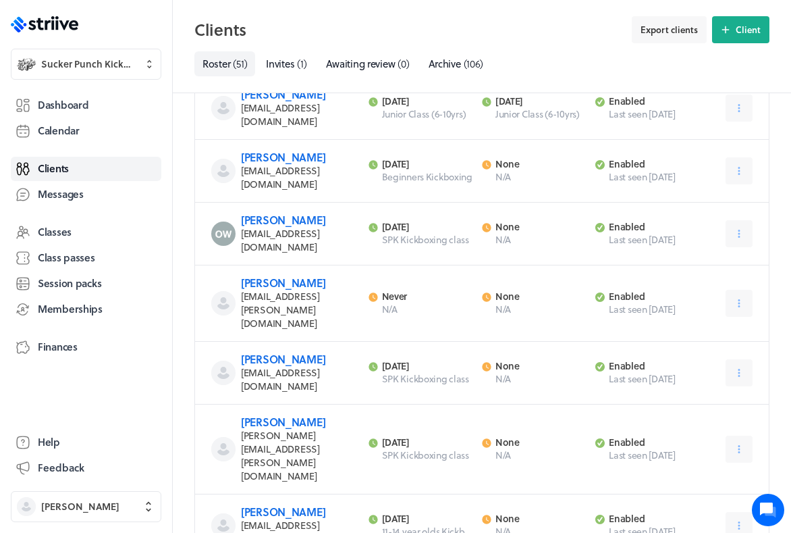
scroll to position [2154, 0]
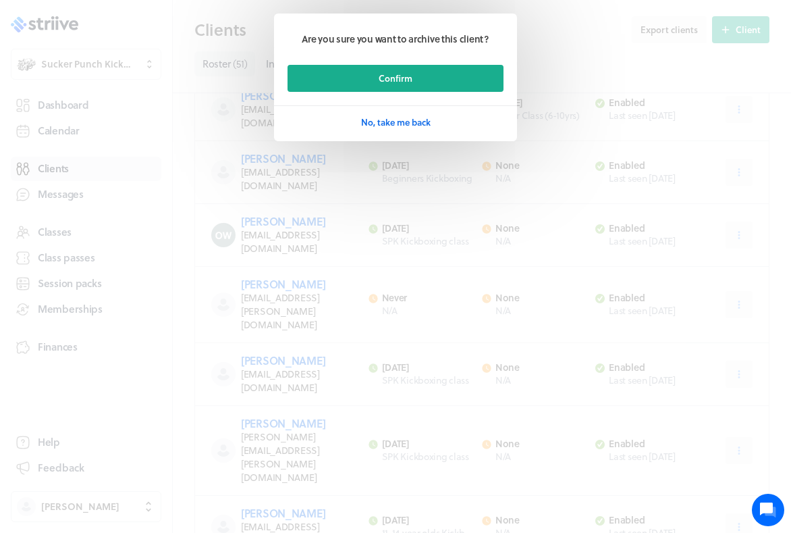
click at [432, 91] on footer "Confirm No, take me back" at bounding box center [395, 100] width 243 height 71
click at [431, 85] on button "Confirm" at bounding box center [396, 78] width 216 height 27
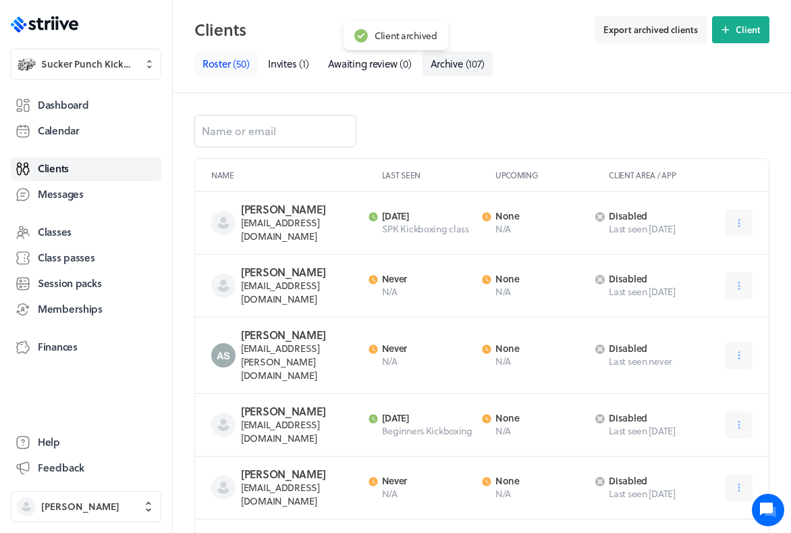
click at [217, 64] on span "Roster" at bounding box center [217, 63] width 28 height 15
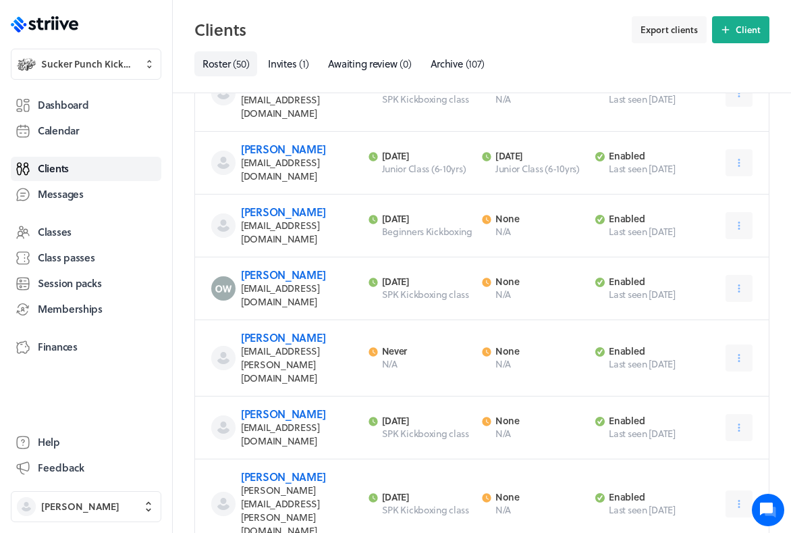
scroll to position [2098, 0]
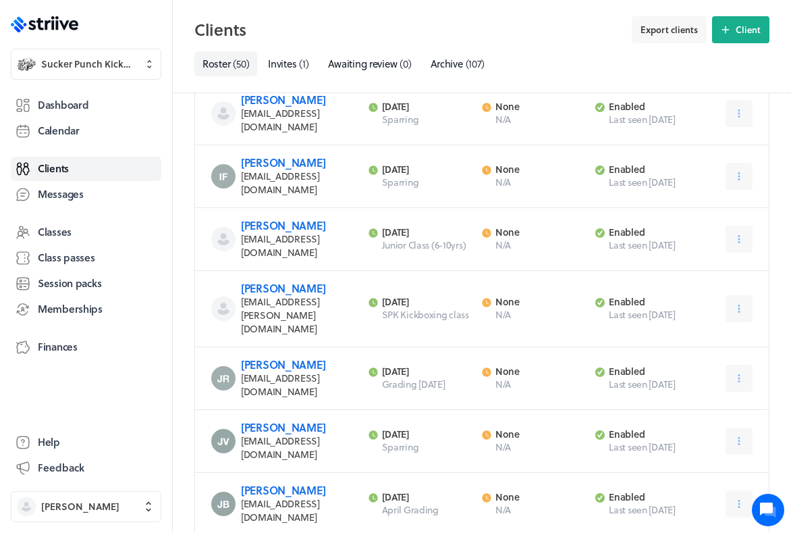
scroll to position [1017, 0]
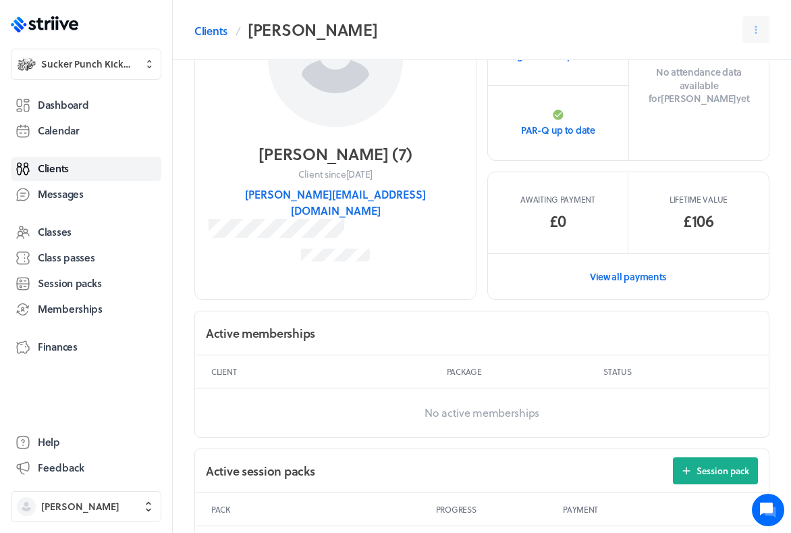
scroll to position [126, 0]
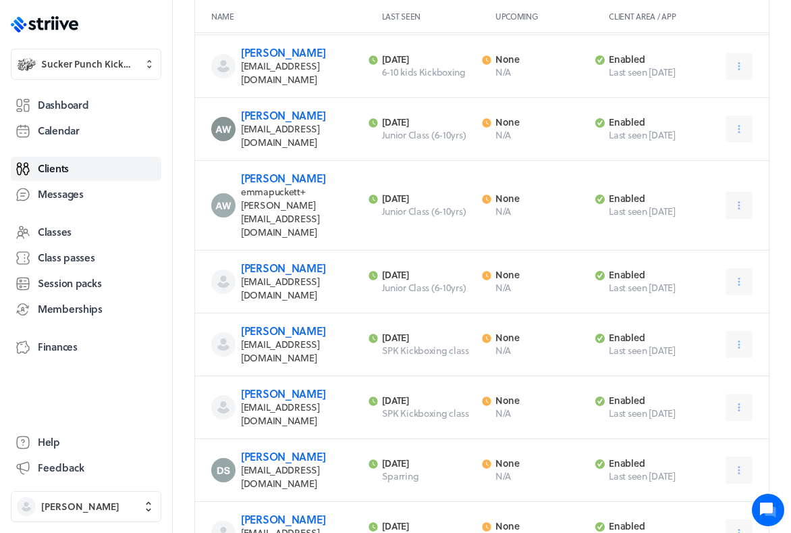
scroll to position [1017, 0]
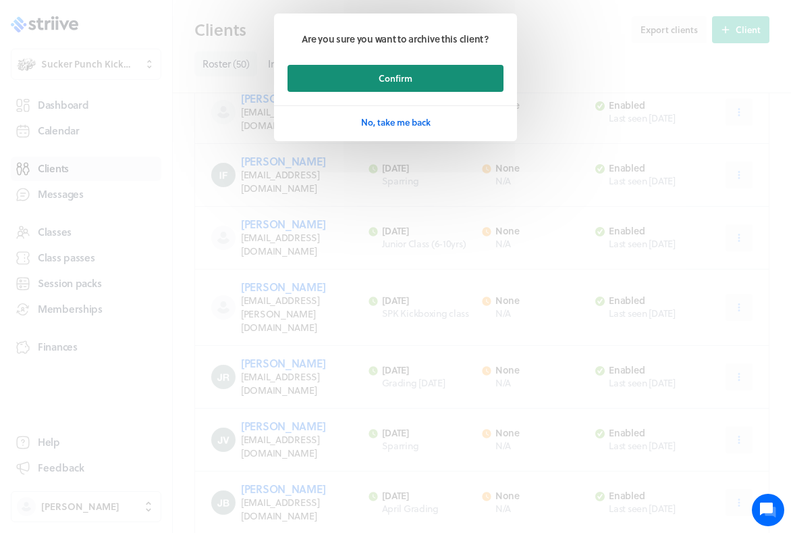
click at [356, 84] on button "Confirm" at bounding box center [396, 78] width 216 height 27
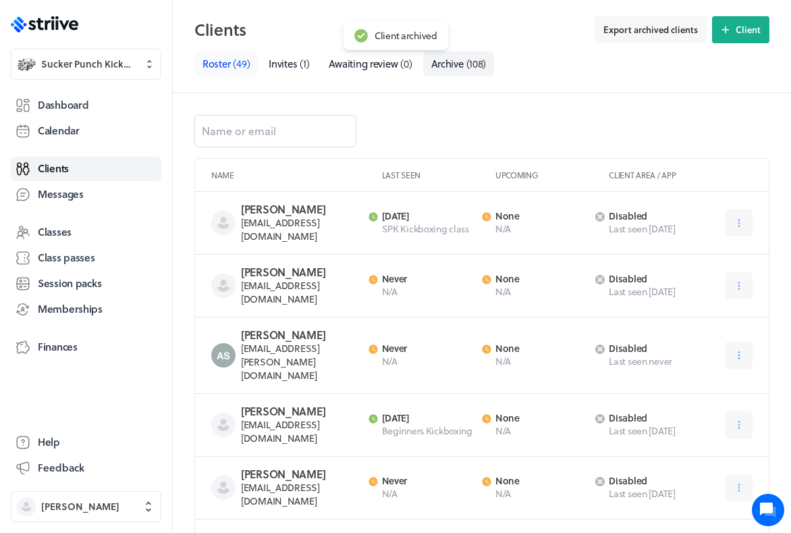
click at [214, 66] on span "Roster" at bounding box center [217, 63] width 28 height 15
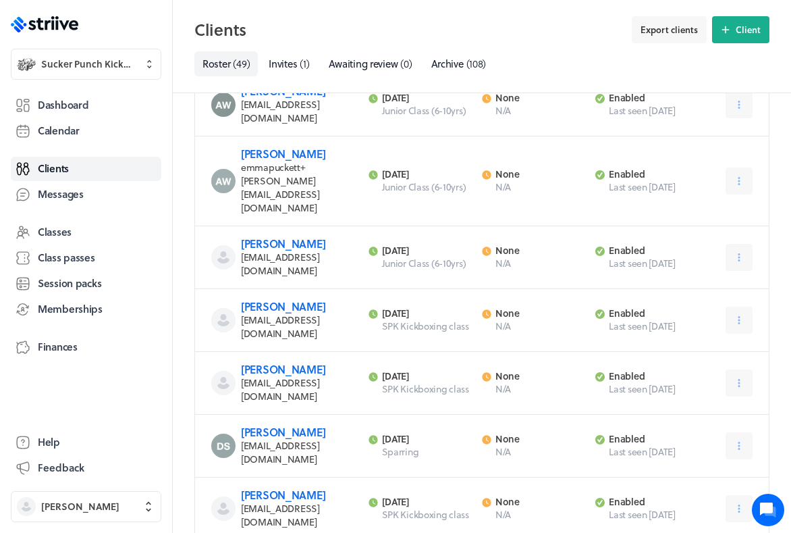
scroll to position [252, 0]
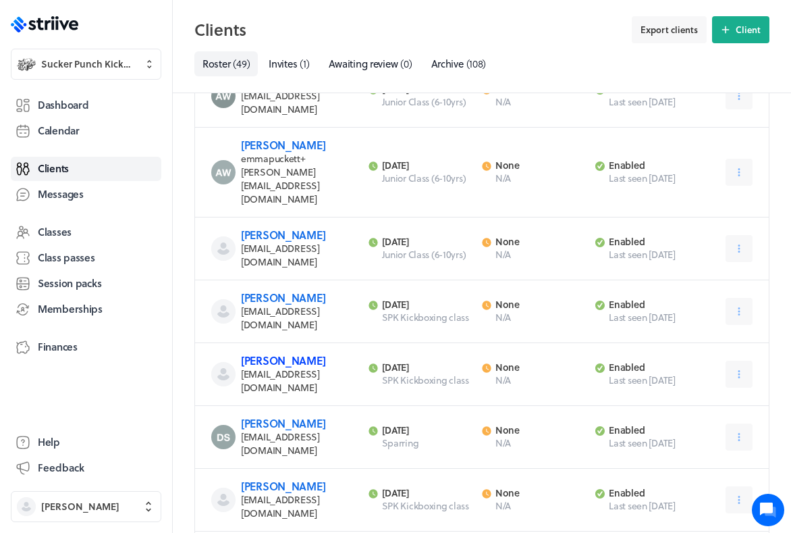
click at [267, 352] on link "[PERSON_NAME]" at bounding box center [283, 360] width 84 height 16
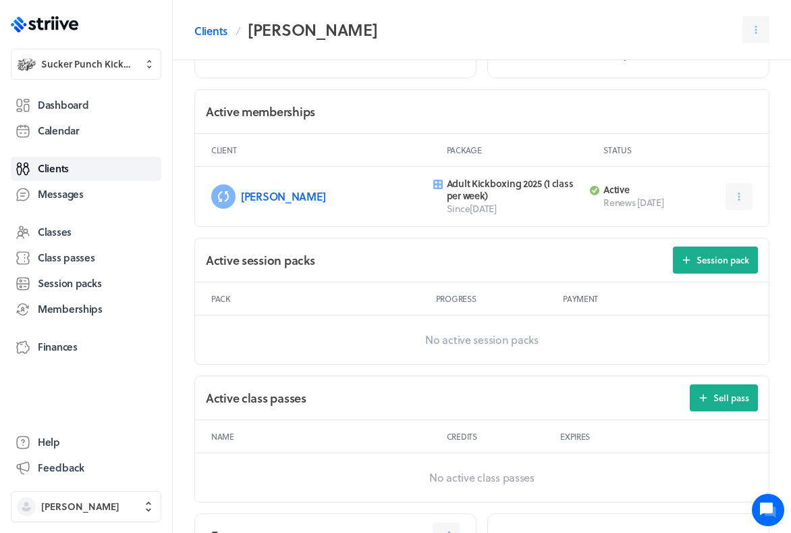
scroll to position [353, 0]
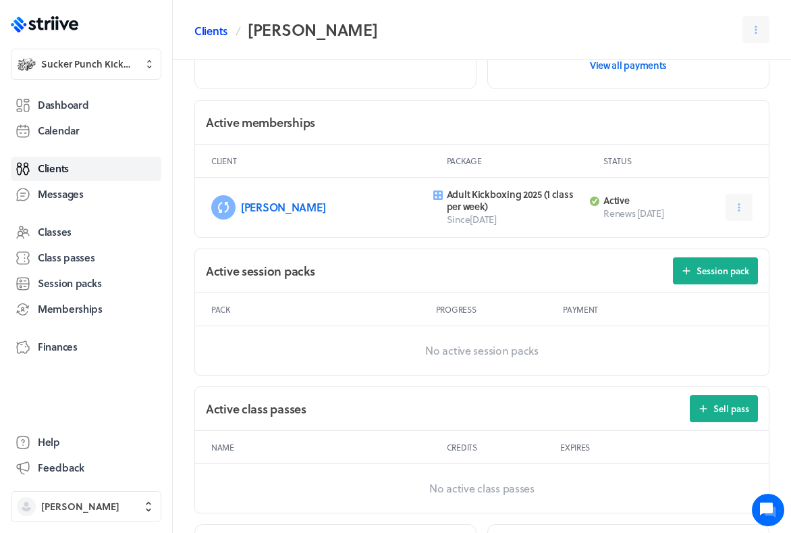
click at [210, 33] on link "Clients" at bounding box center [210, 31] width 33 height 16
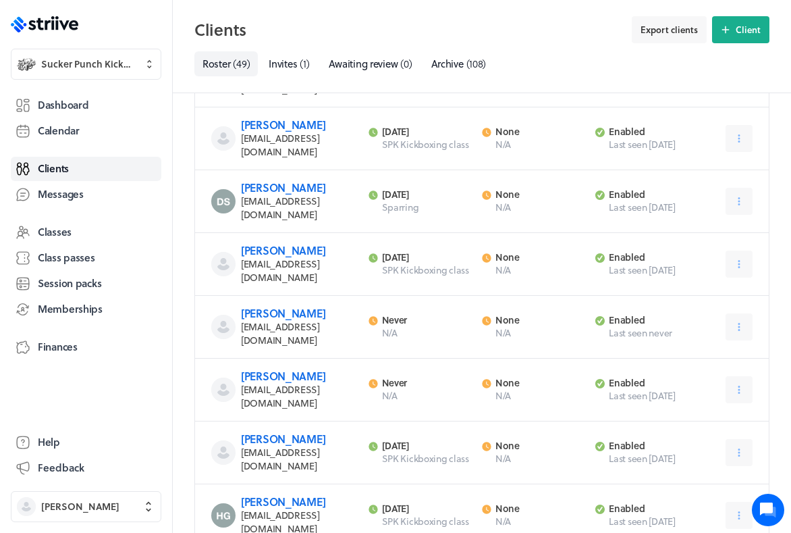
scroll to position [489, 0]
click at [259, 367] on link "[PERSON_NAME]" at bounding box center [283, 375] width 84 height 16
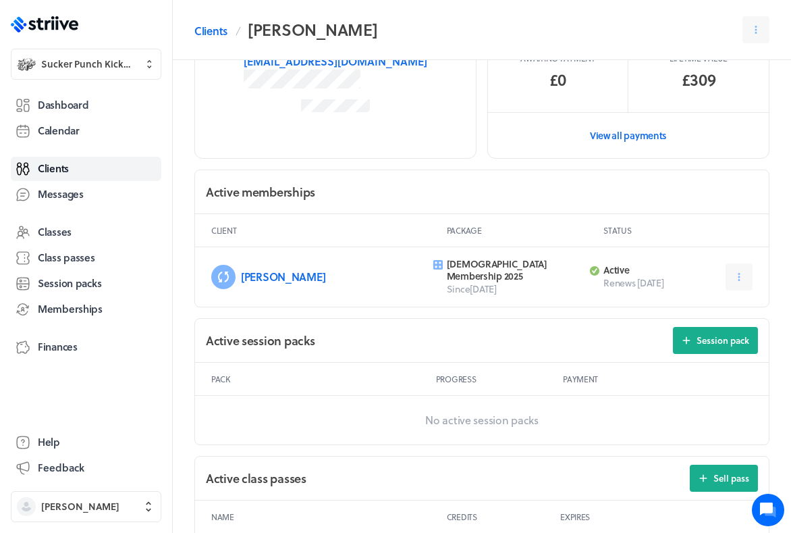
scroll to position [265, 0]
click at [208, 31] on link "Clients" at bounding box center [210, 31] width 33 height 16
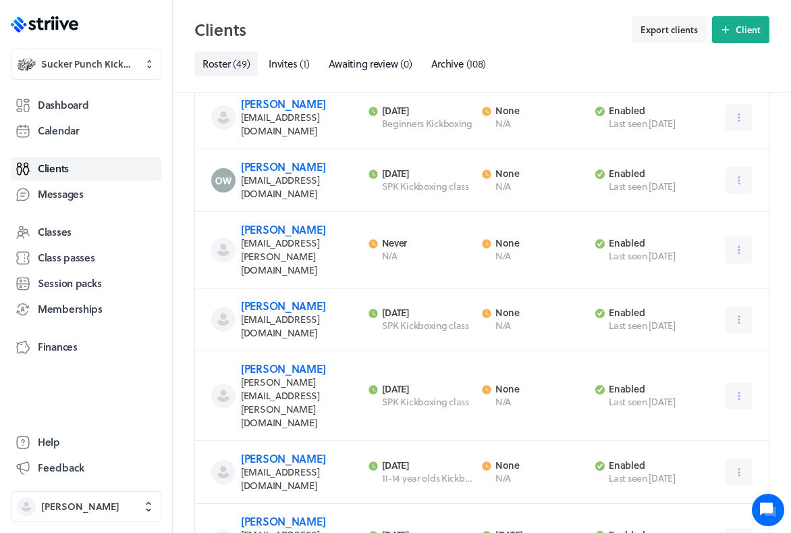
scroll to position [2138, 0]
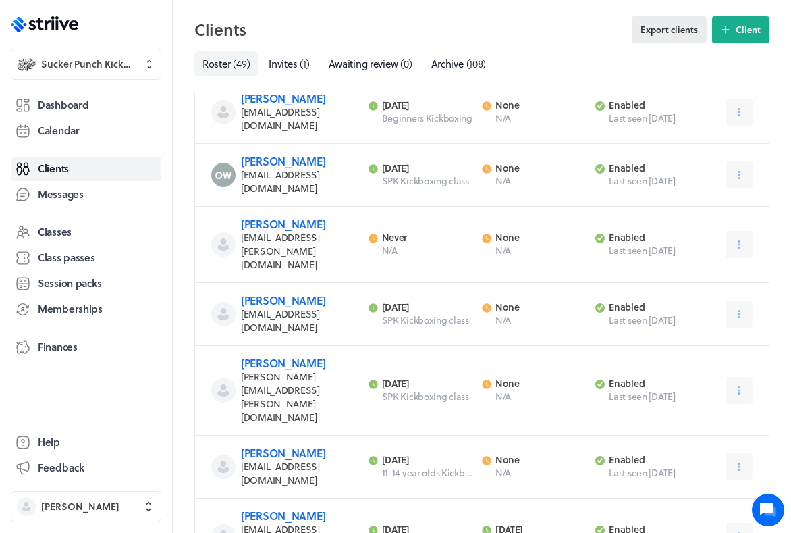
click at [664, 27] on span "Export clients" at bounding box center [669, 30] width 57 height 12
click at [456, 65] on span "Archive" at bounding box center [447, 63] width 32 height 15
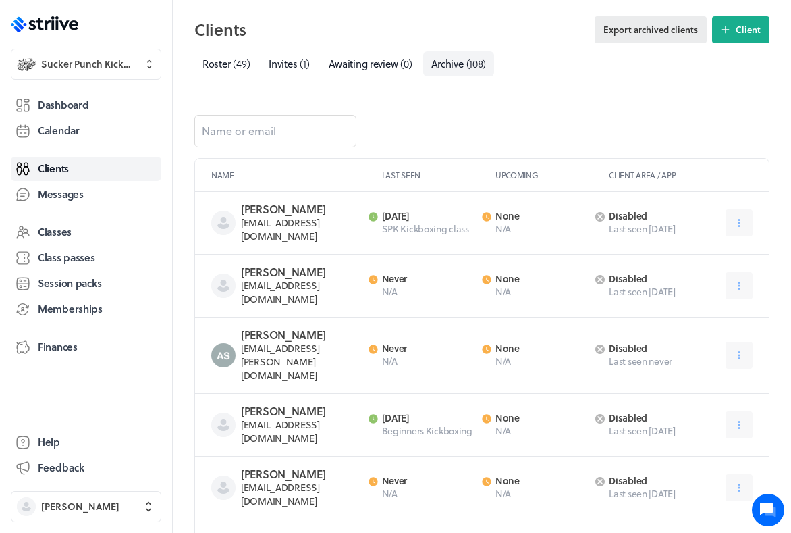
click at [677, 32] on span "Export archived clients" at bounding box center [650, 30] width 95 height 12
